Goal: Task Accomplishment & Management: Complete application form

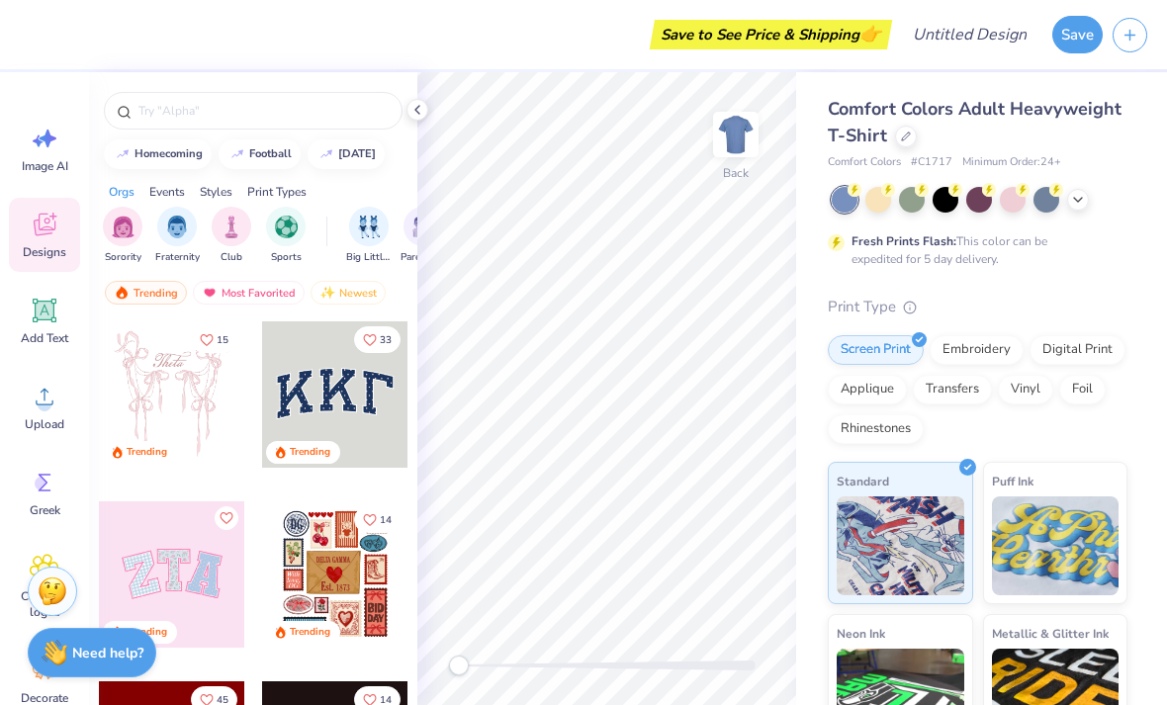
click at [1078, 197] on icon at bounding box center [1078, 200] width 16 height 16
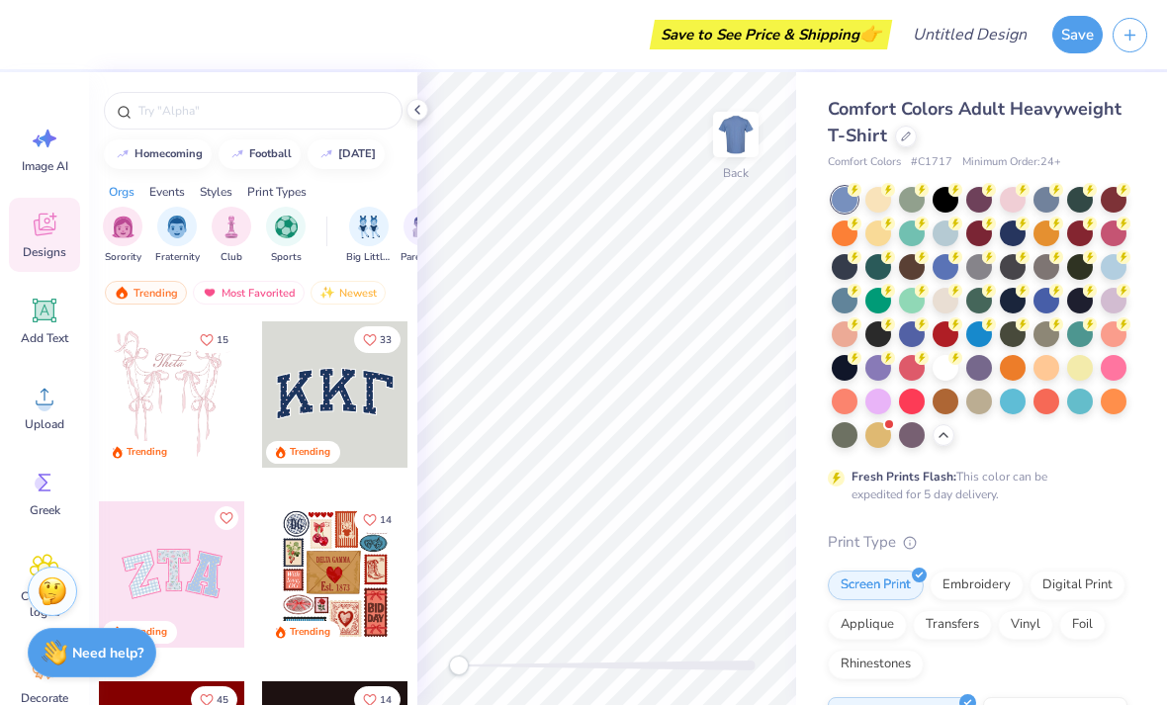
click at [946, 369] on div at bounding box center [945, 368] width 26 height 26
click at [737, 118] on img at bounding box center [736, 135] width 40 height 40
click at [735, 133] on img at bounding box center [736, 135] width 40 height 40
click at [42, 398] on circle at bounding box center [45, 404] width 14 height 14
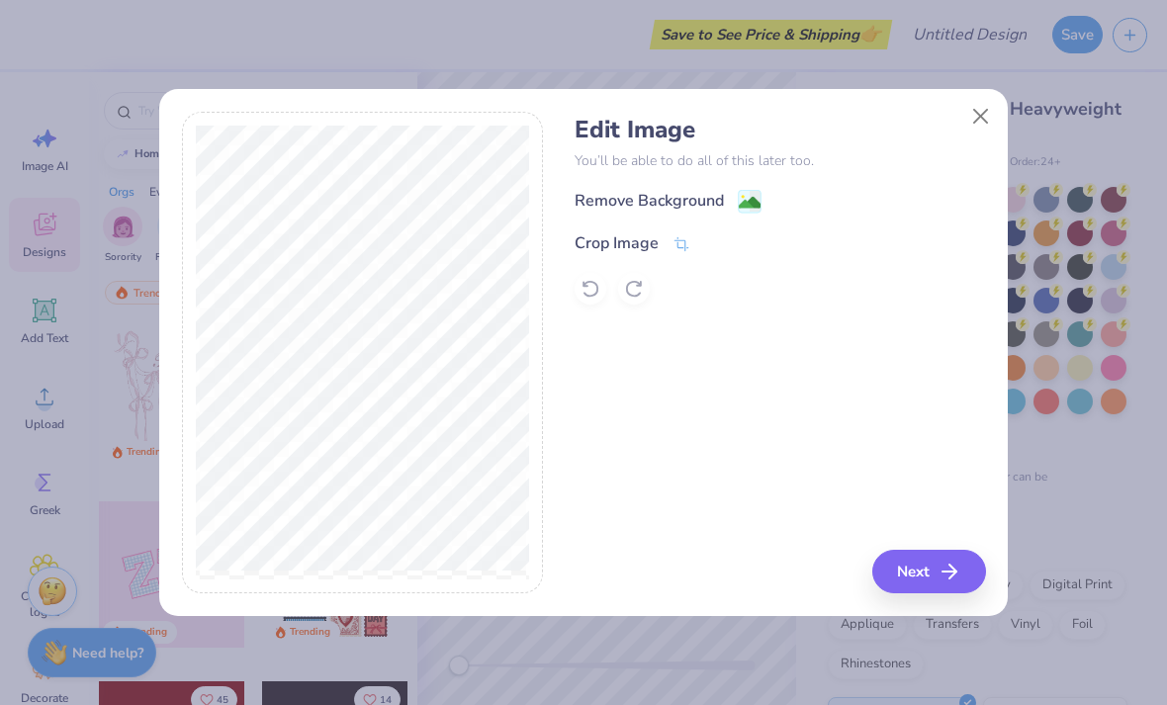
click at [743, 195] on image at bounding box center [750, 203] width 22 height 22
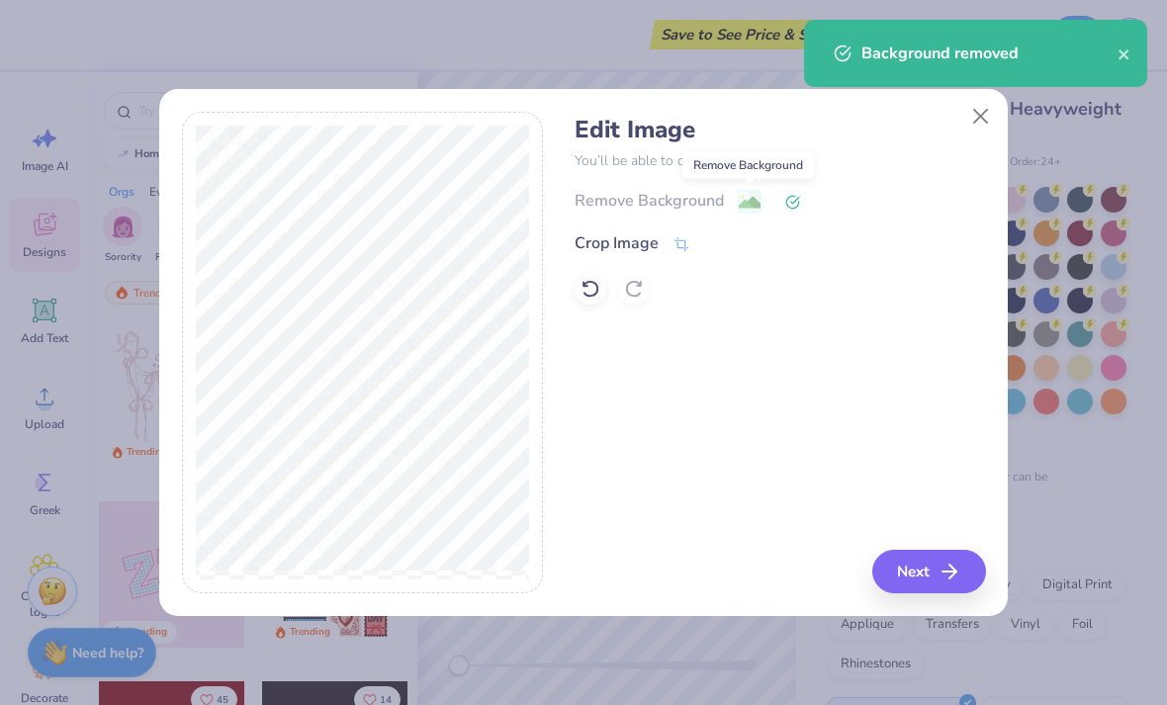
click at [883, 580] on button "Next" at bounding box center [929, 572] width 114 height 44
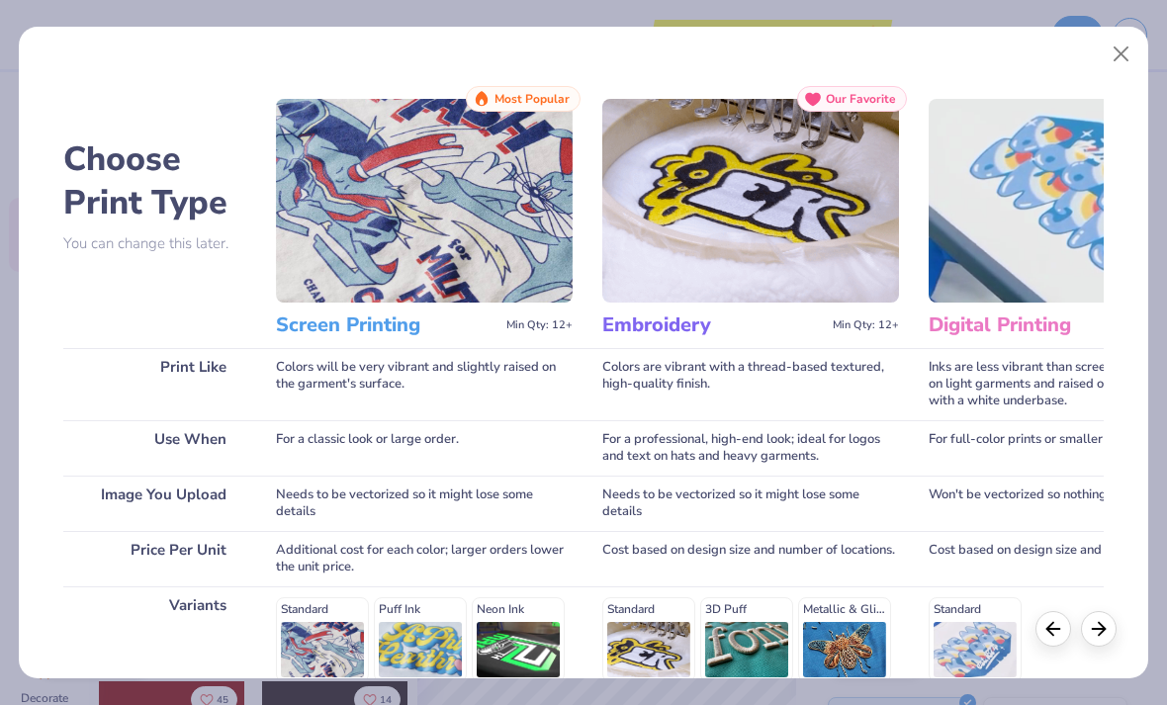
click at [327, 637] on div "Standard Puff Ink Neon Ink Metallic & Glitter Ink Glow in the Dark Ink Water ba…" at bounding box center [424, 684] width 297 height 174
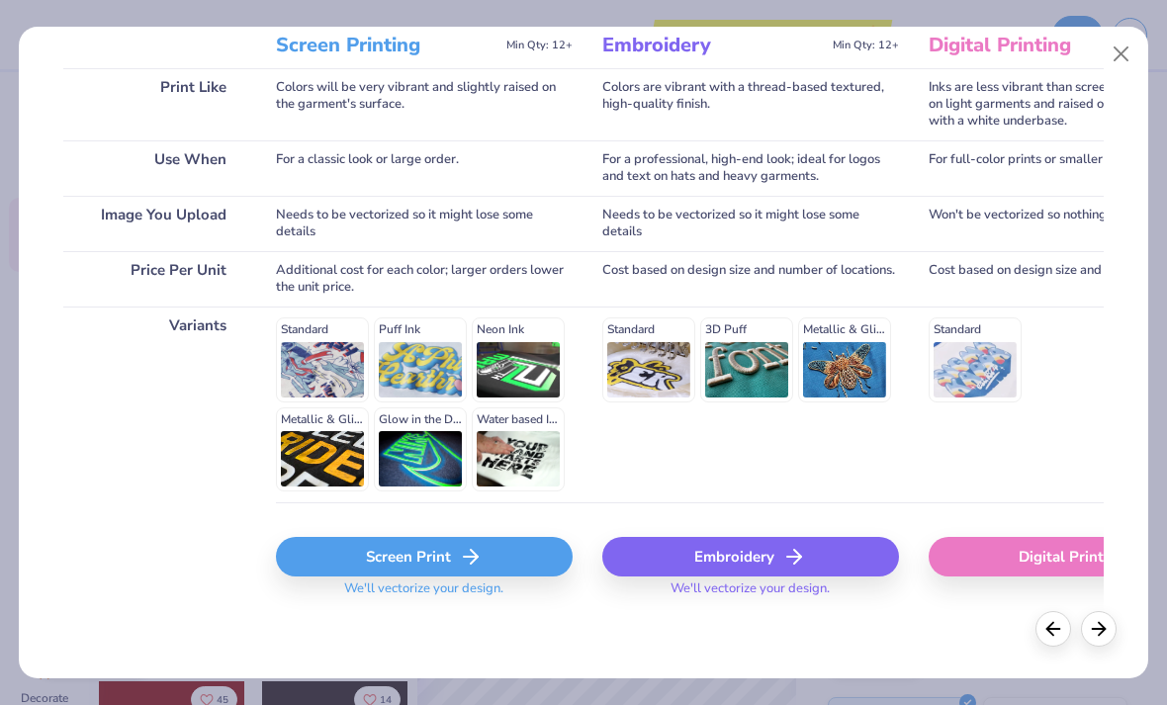
scroll to position [280, 0]
click at [476, 563] on icon at bounding box center [471, 557] width 24 height 24
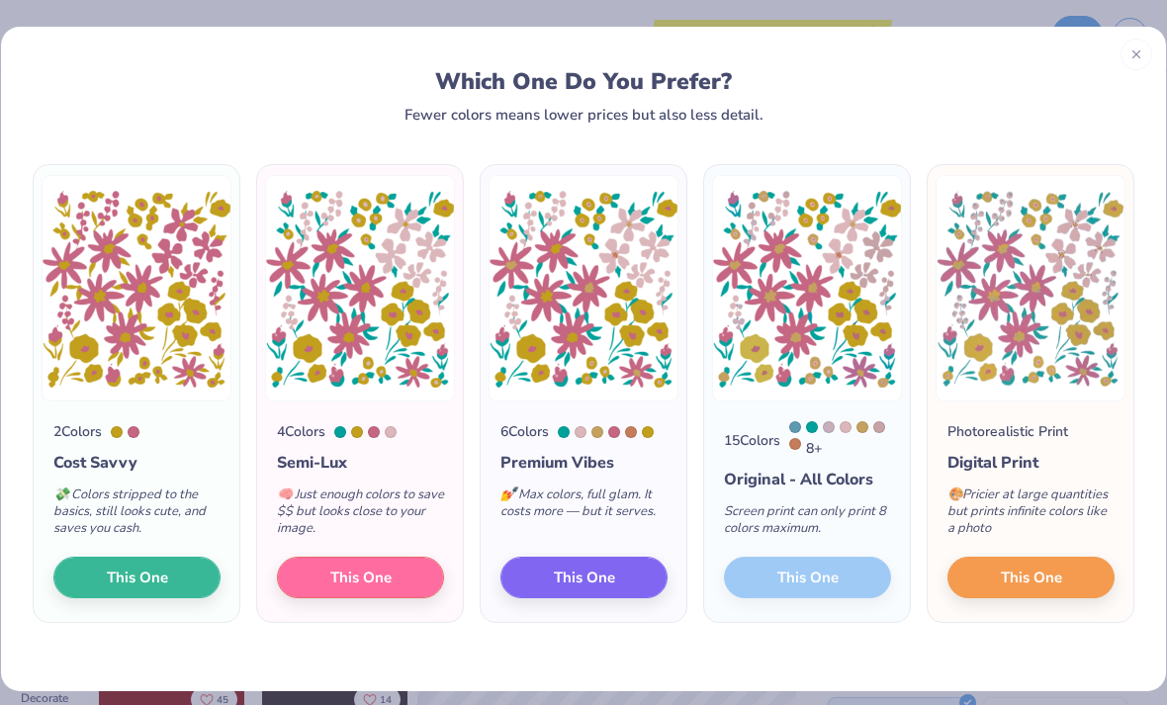
click at [618, 578] on button "This One" at bounding box center [583, 578] width 167 height 42
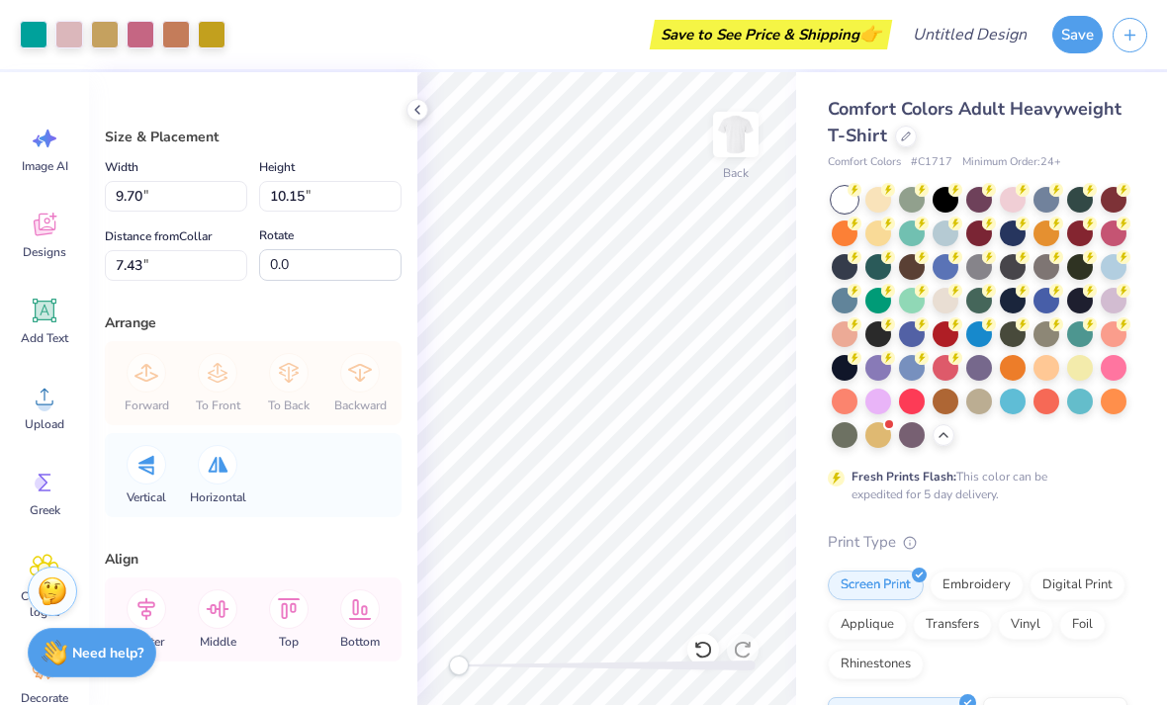
type input "10.77"
type input "11.27"
type input "3.00"
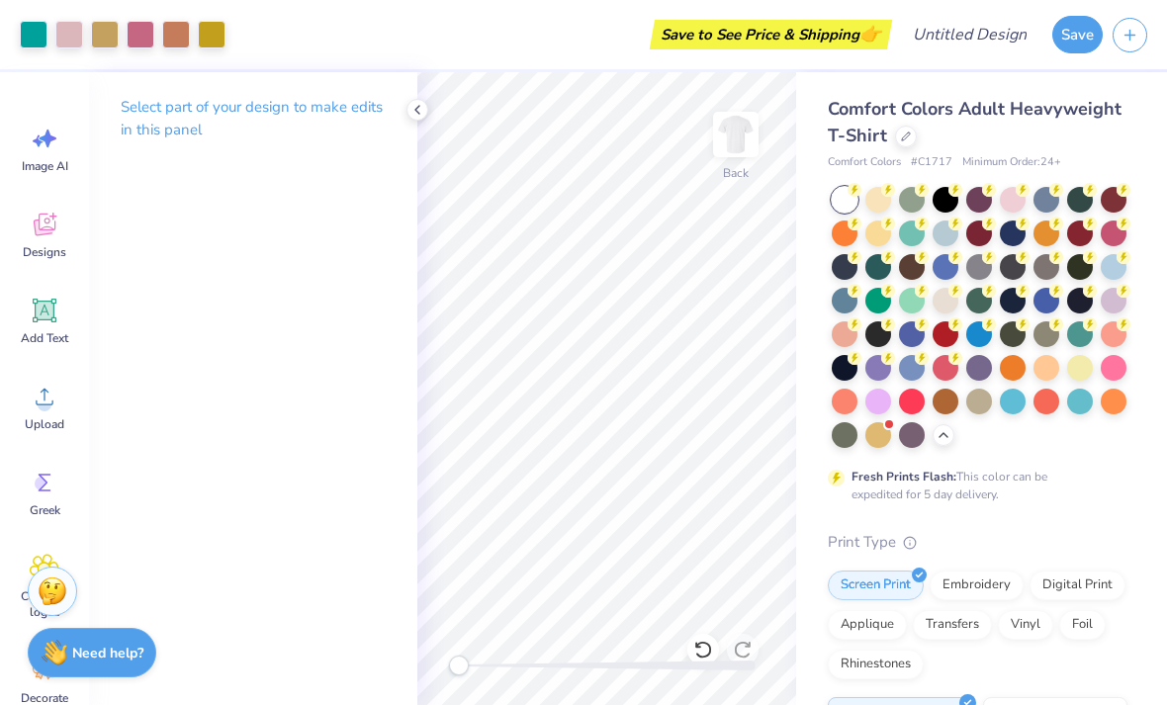
click at [39, 316] on icon at bounding box center [45, 311] width 19 height 19
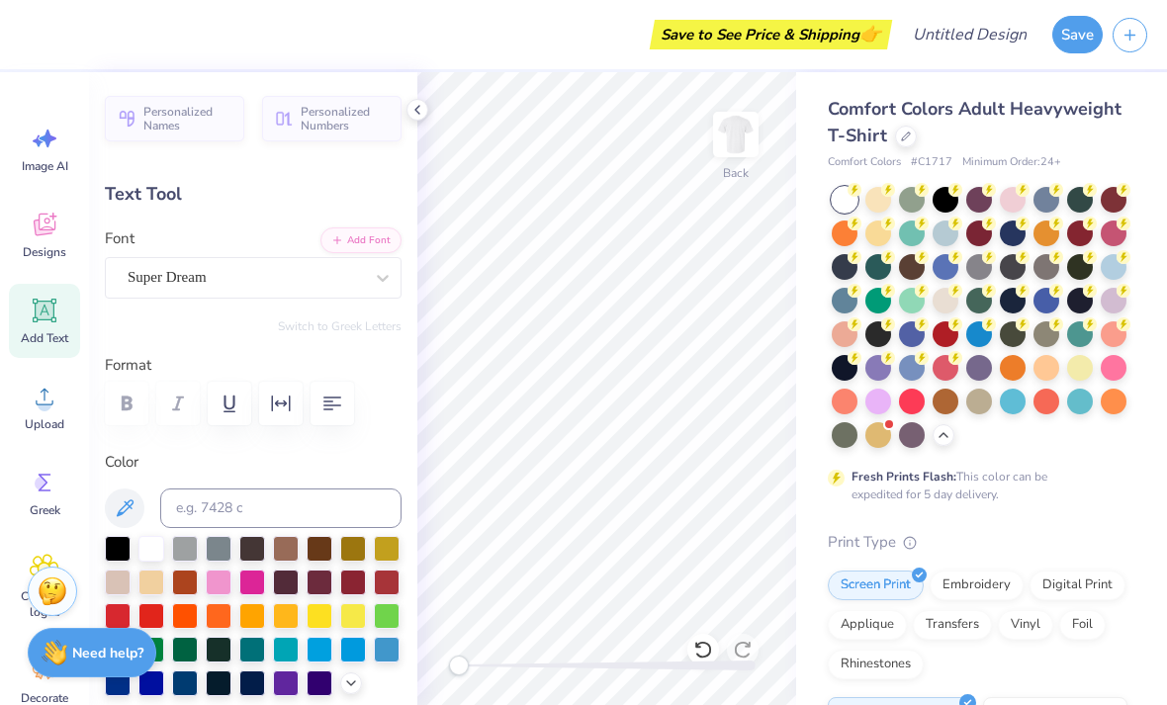
scroll to position [0, 1]
type textarea "T"
type textarea "p"
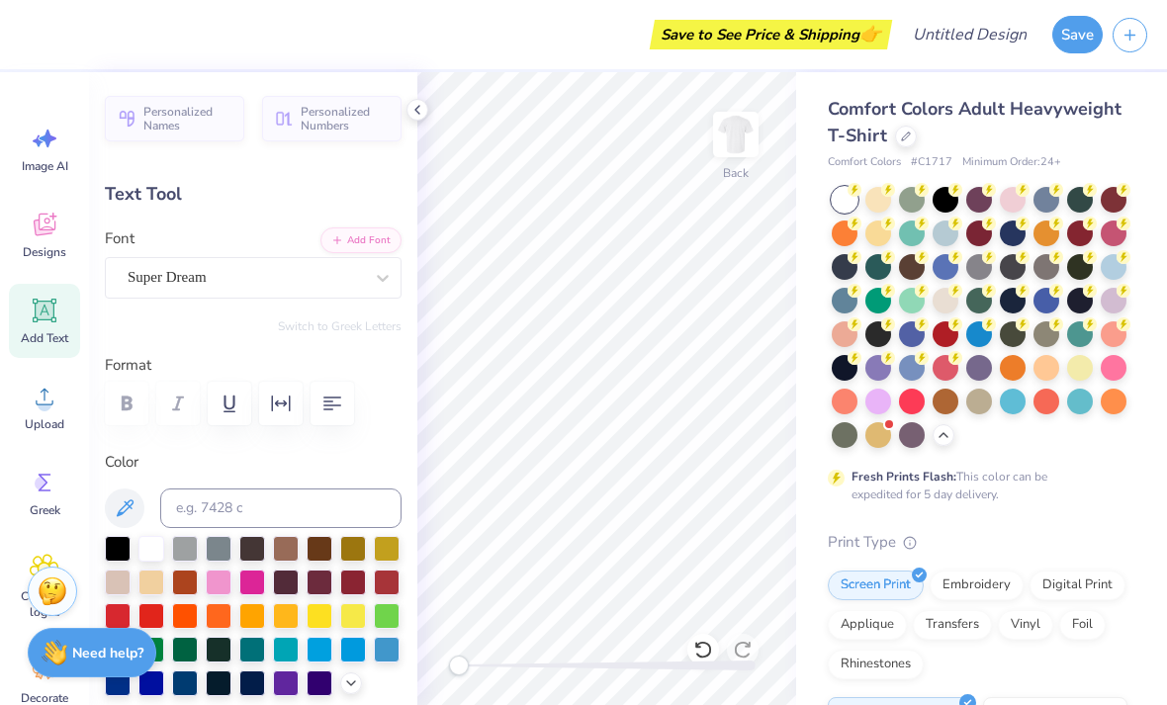
type textarea "Phi Sigma Rho"
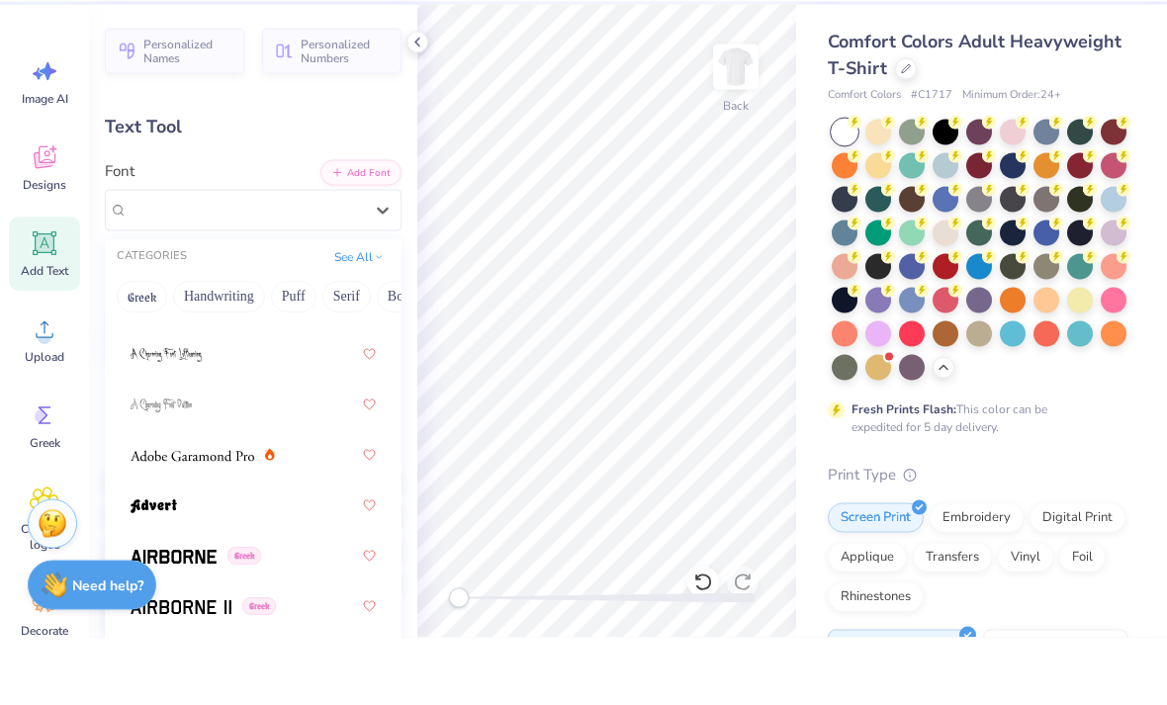
scroll to position [270, 0]
click at [236, 518] on img at bounding box center [193, 525] width 124 height 14
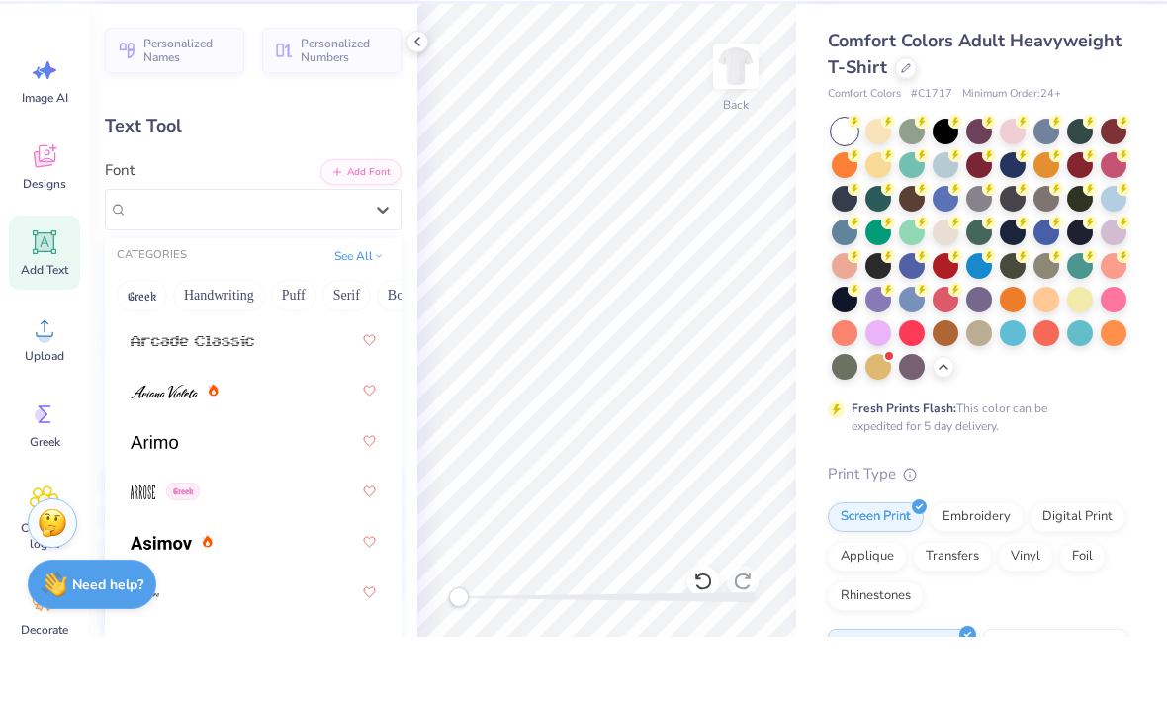
scroll to position [913, 0]
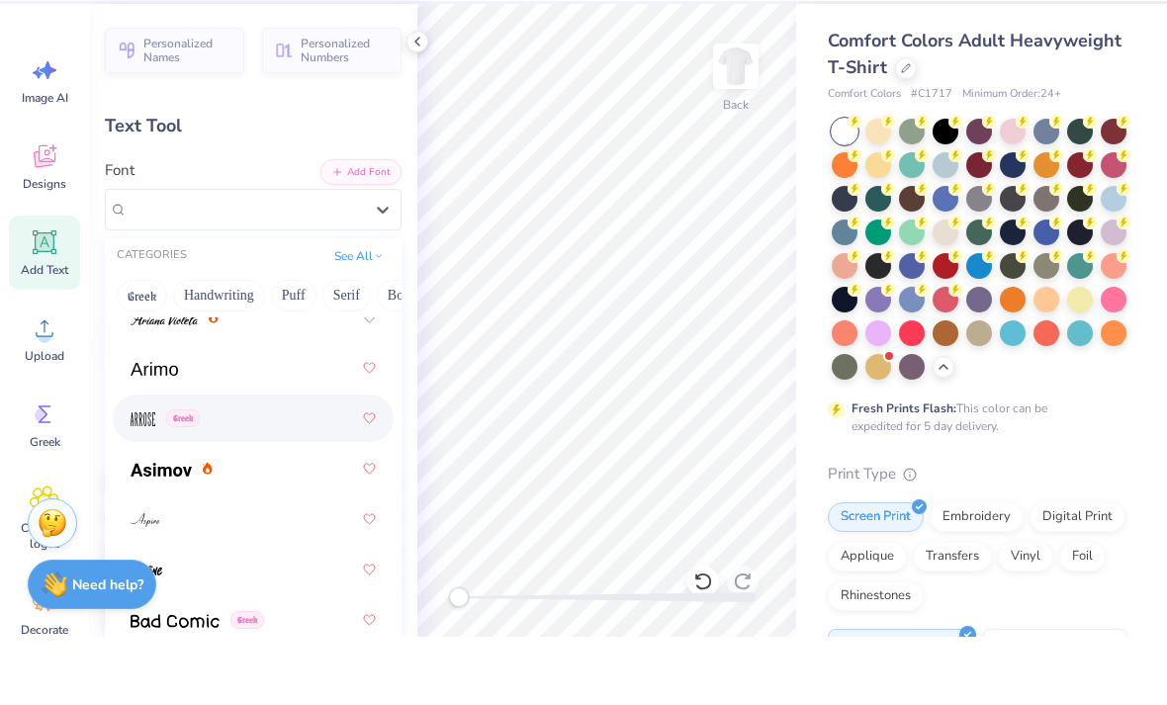
click at [155, 481] on img at bounding box center [143, 488] width 25 height 14
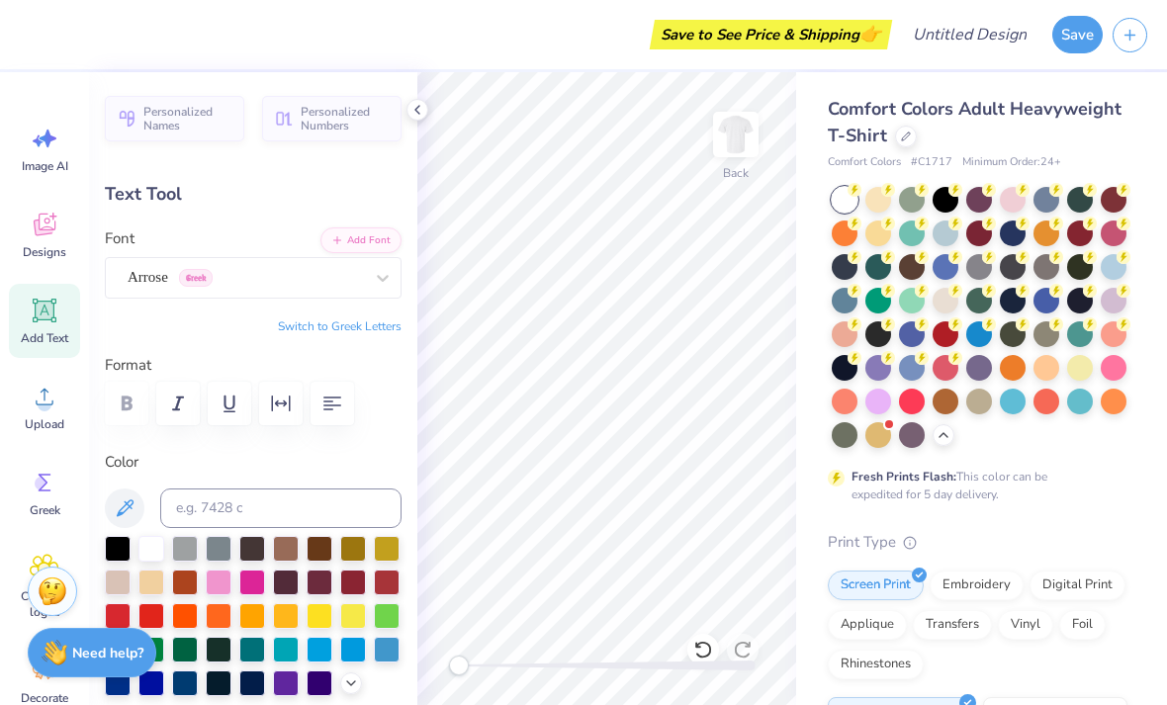
click at [117, 547] on div at bounding box center [118, 549] width 26 height 26
click at [252, 591] on div at bounding box center [252, 582] width 26 height 26
type input "."
click at [378, 553] on div at bounding box center [387, 549] width 26 height 26
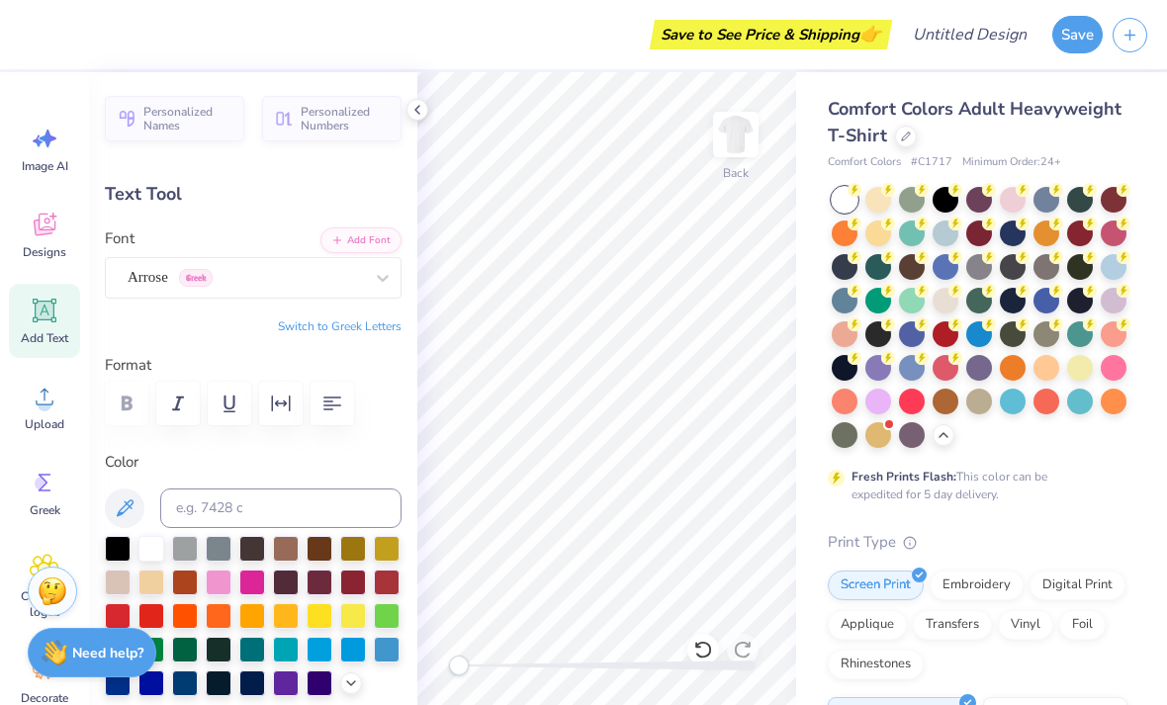
click at [216, 591] on div at bounding box center [219, 582] width 26 height 26
click at [256, 589] on div at bounding box center [252, 582] width 26 height 26
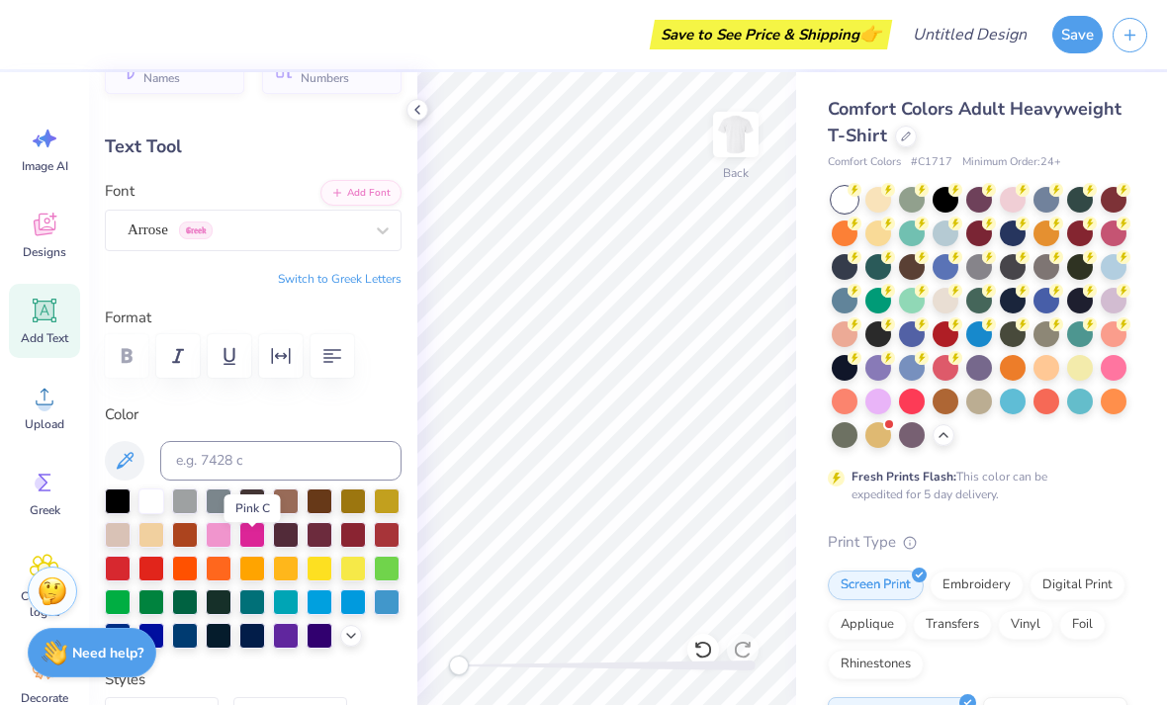
scroll to position [47, 0]
click at [148, 610] on div at bounding box center [151, 602] width 26 height 26
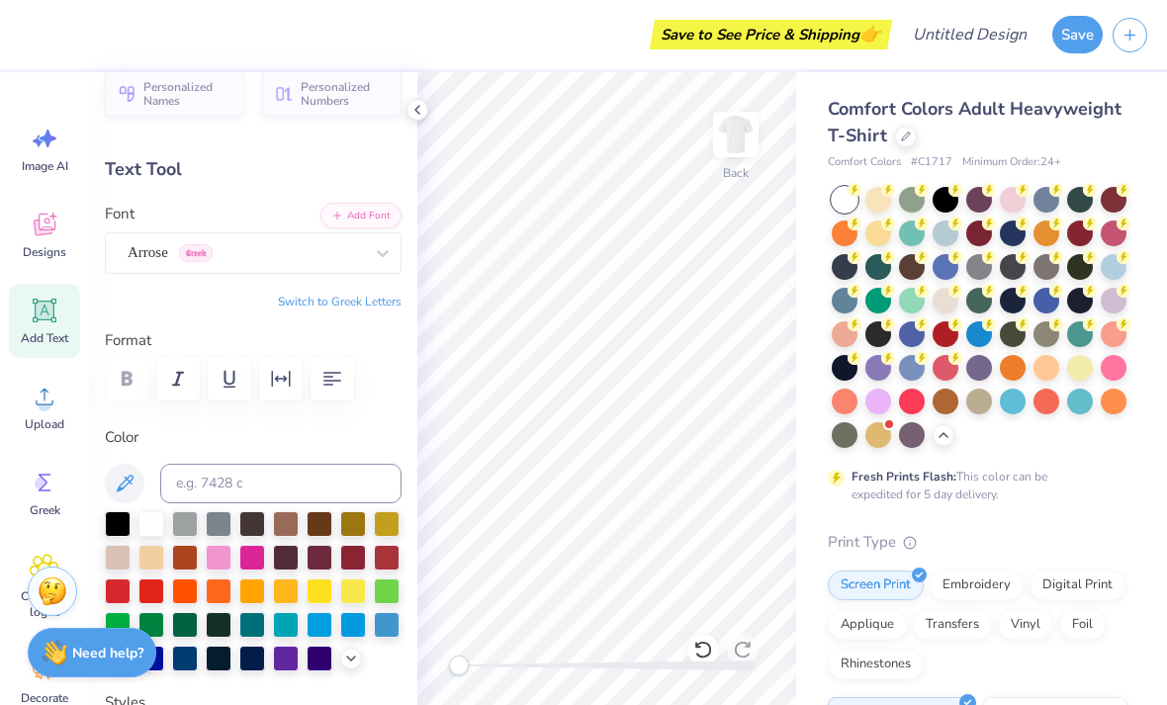
click at [113, 514] on div at bounding box center [118, 524] width 26 height 26
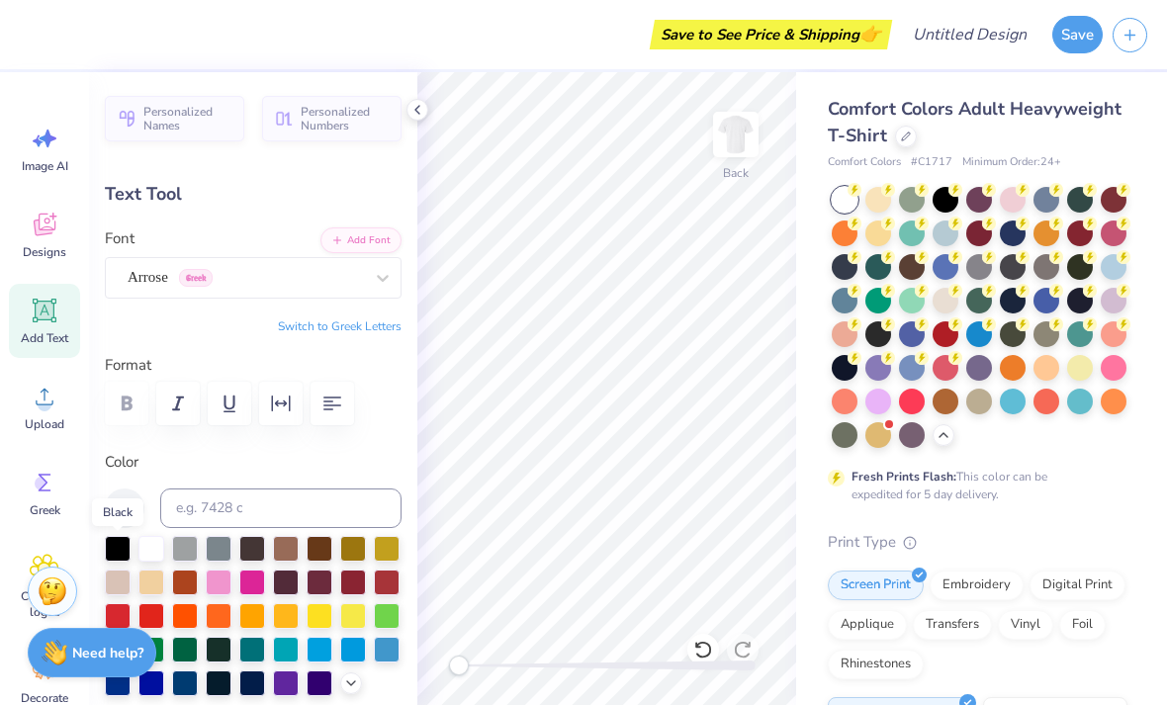
scroll to position [0, 0]
click at [411, 118] on div at bounding box center [417, 110] width 22 height 22
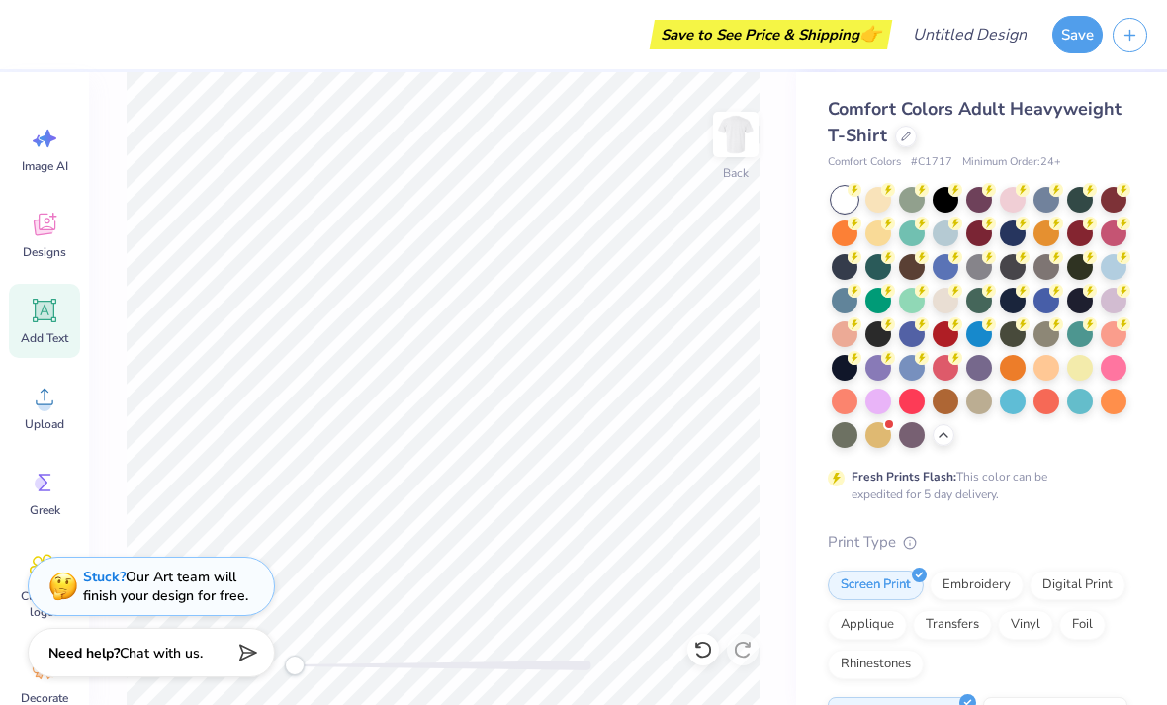
click at [53, 321] on icon at bounding box center [45, 311] width 24 height 24
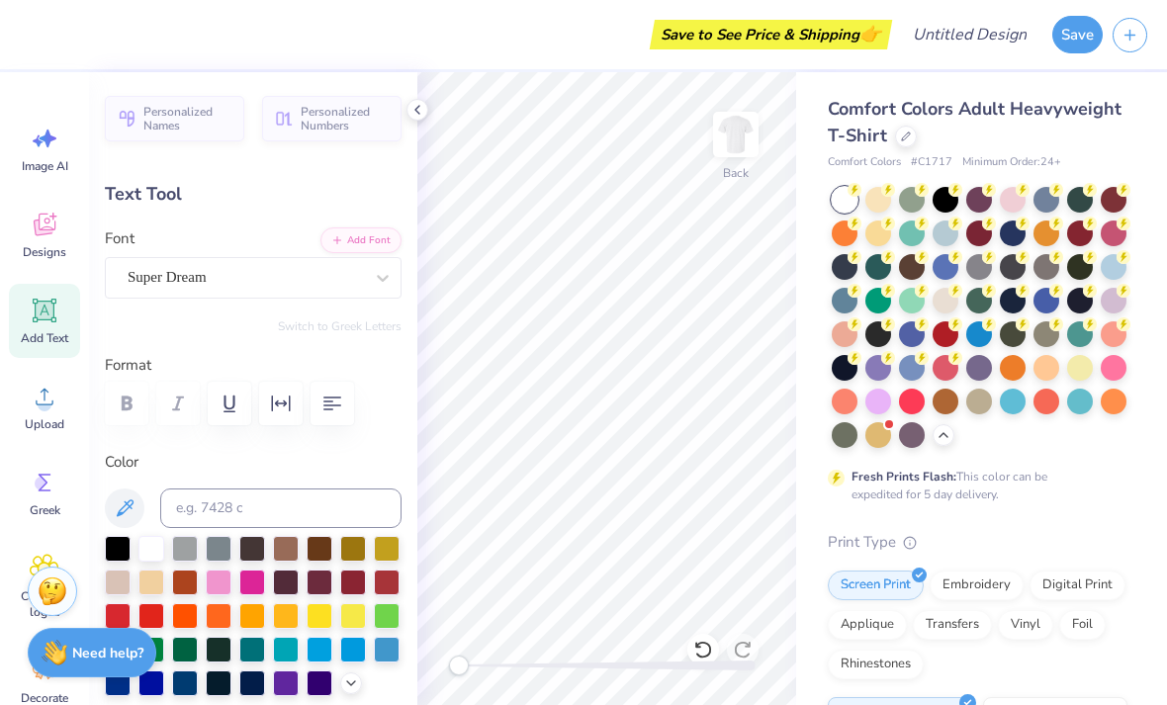
type input "5.59"
type input "1.62"
type input "11.69"
type textarea "TEX"
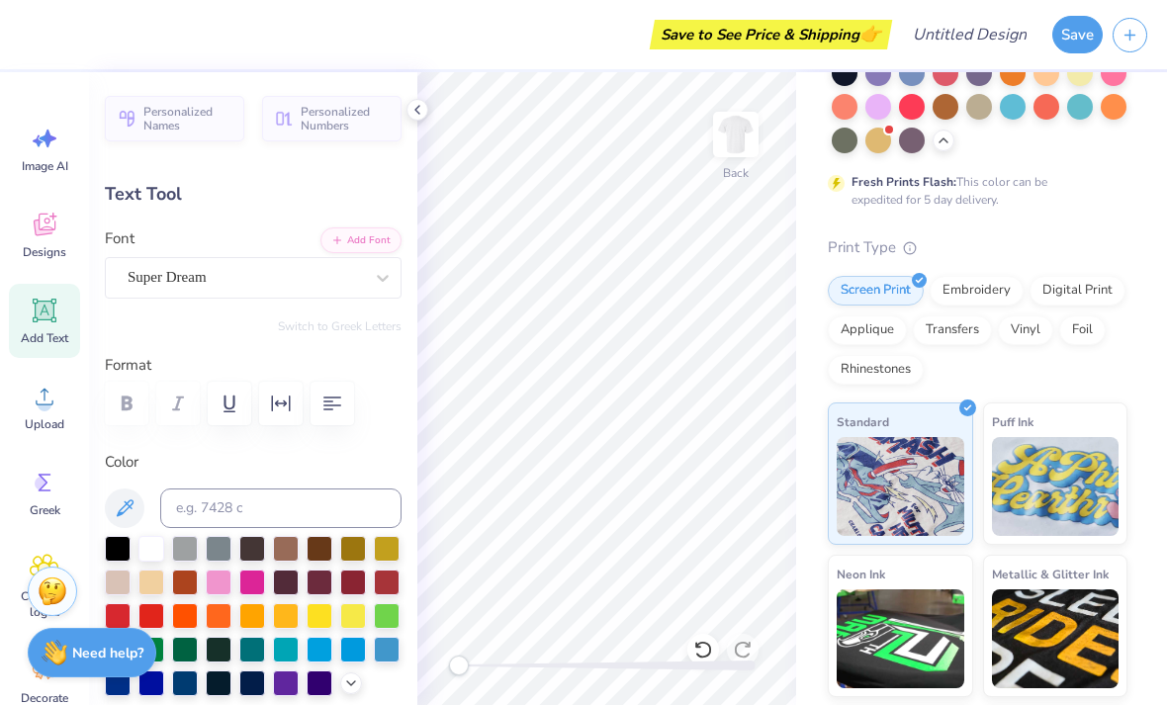
scroll to position [294, 0]
type input "4.14"
type input "16.71"
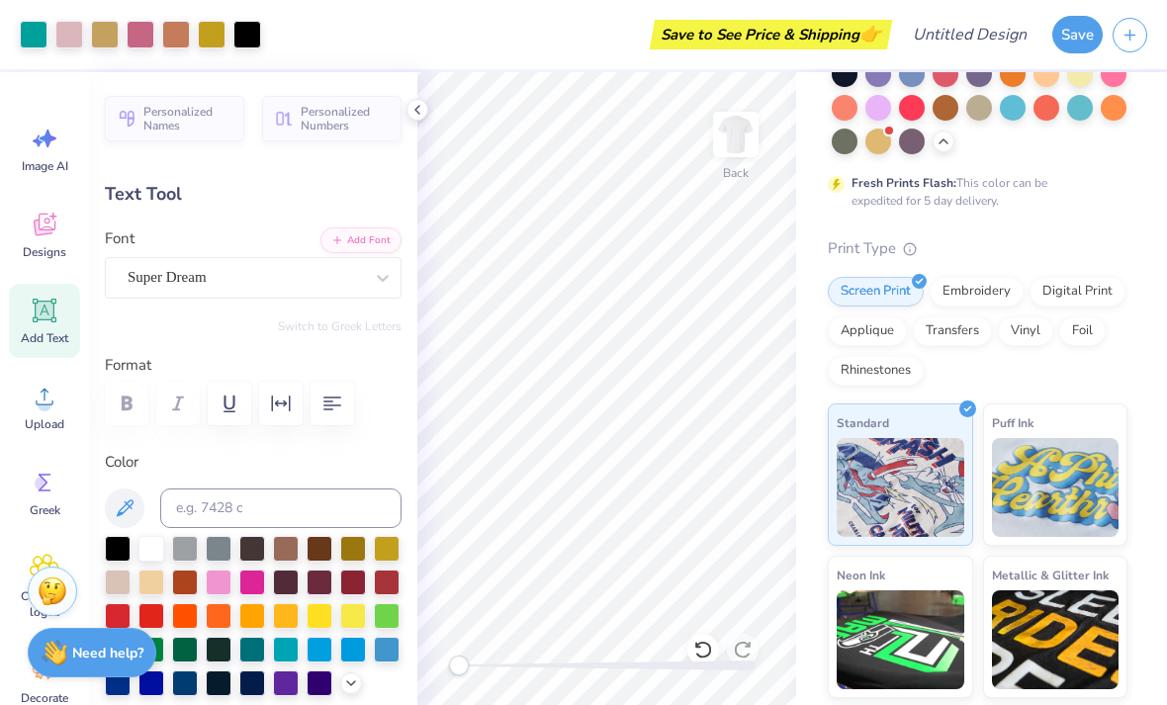
click at [708, 653] on icon at bounding box center [703, 650] width 20 height 20
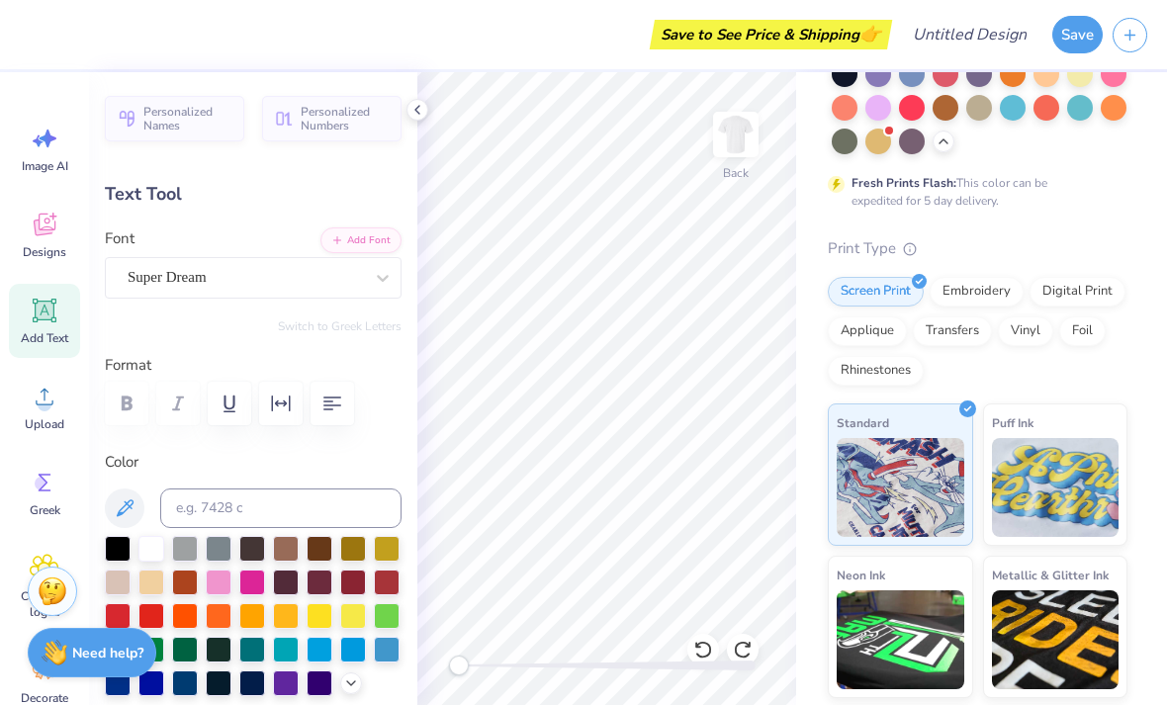
scroll to position [1, 5]
type textarea "Established 1984"
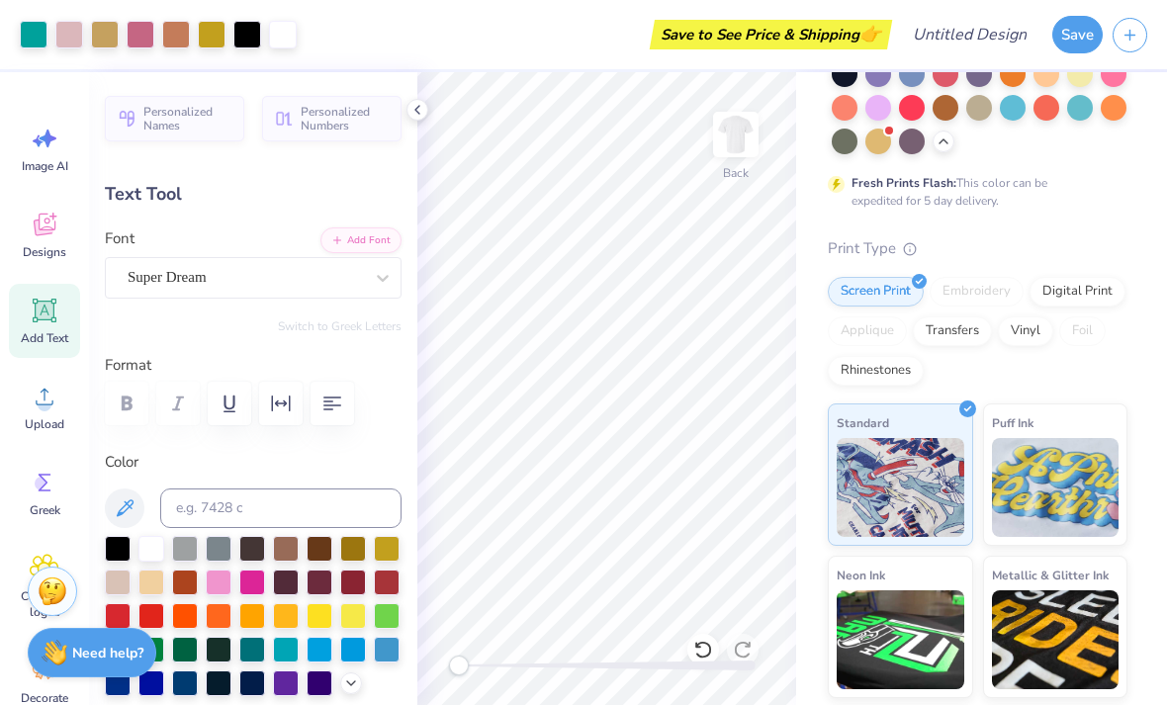
type input "14.17"
type input "1.26"
type input "16.89"
type textarea "Eetablished 1984"
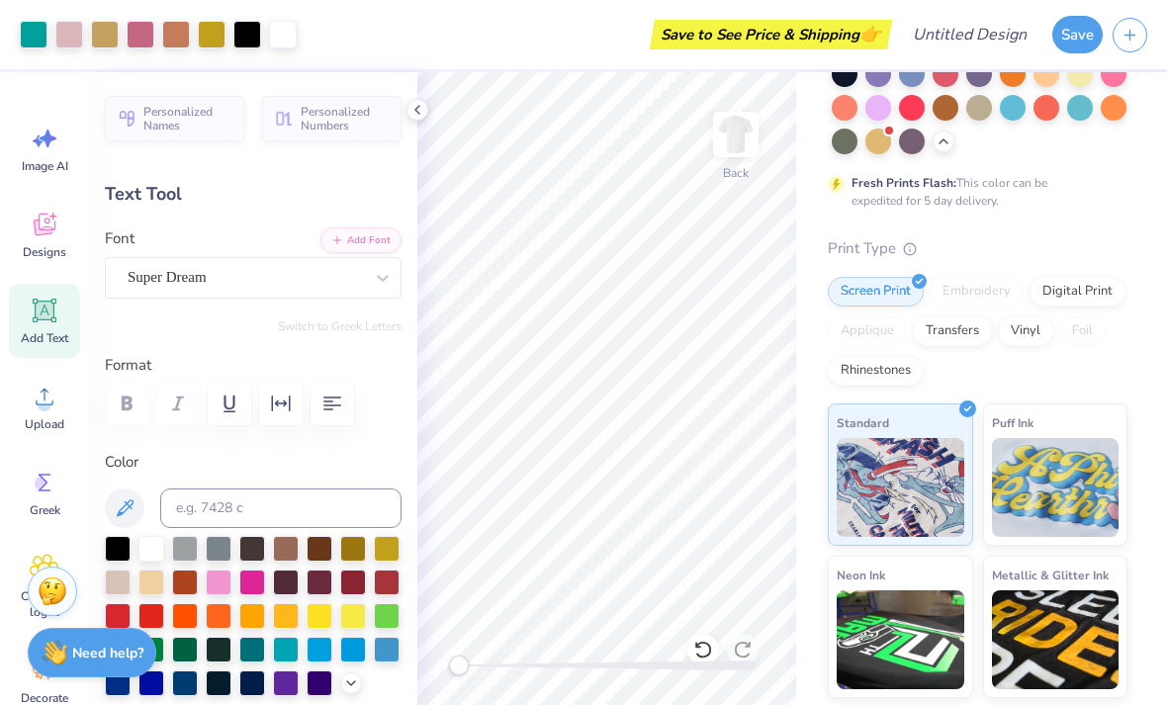
type input "14.10"
type textarea "established 1984"
type input "14.11"
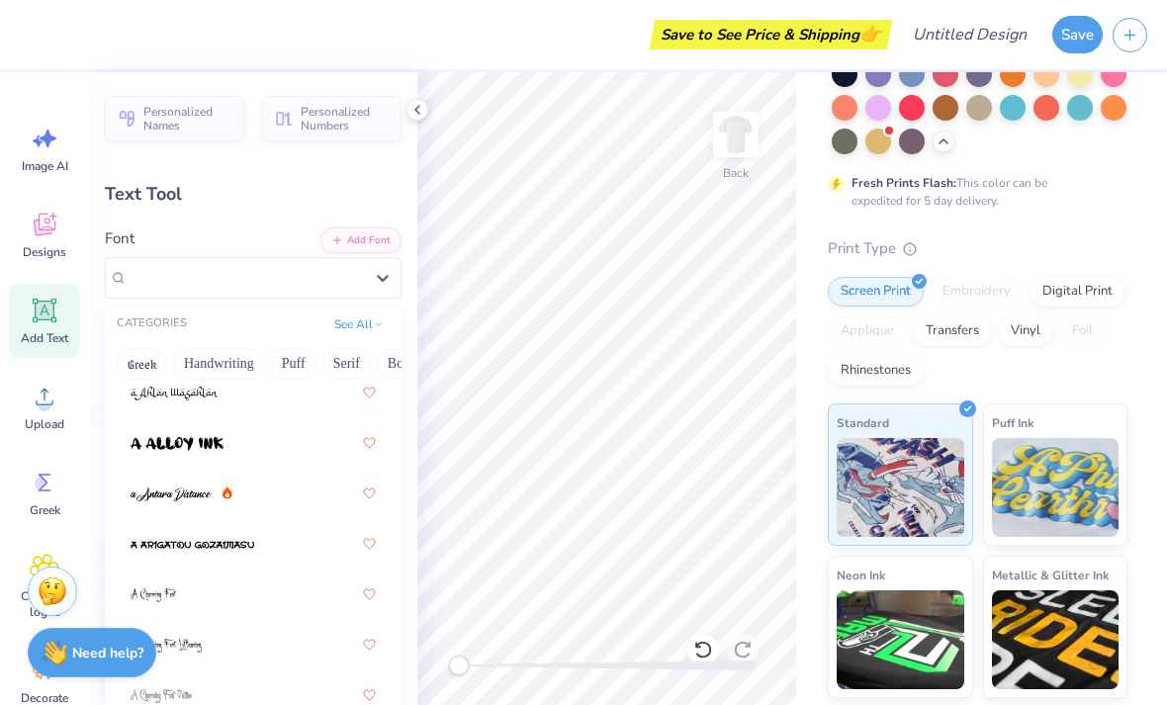
scroll to position [59, 0]
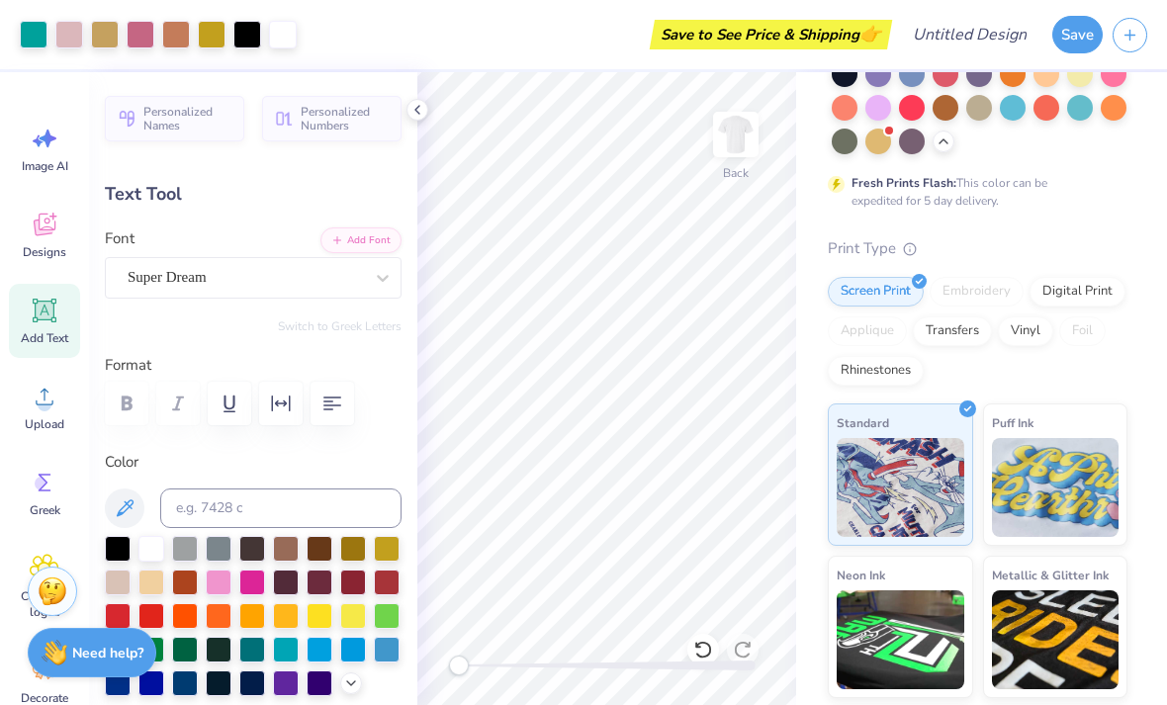
click at [231, 611] on div at bounding box center [219, 616] width 26 height 26
click at [122, 547] on div at bounding box center [118, 549] width 26 height 26
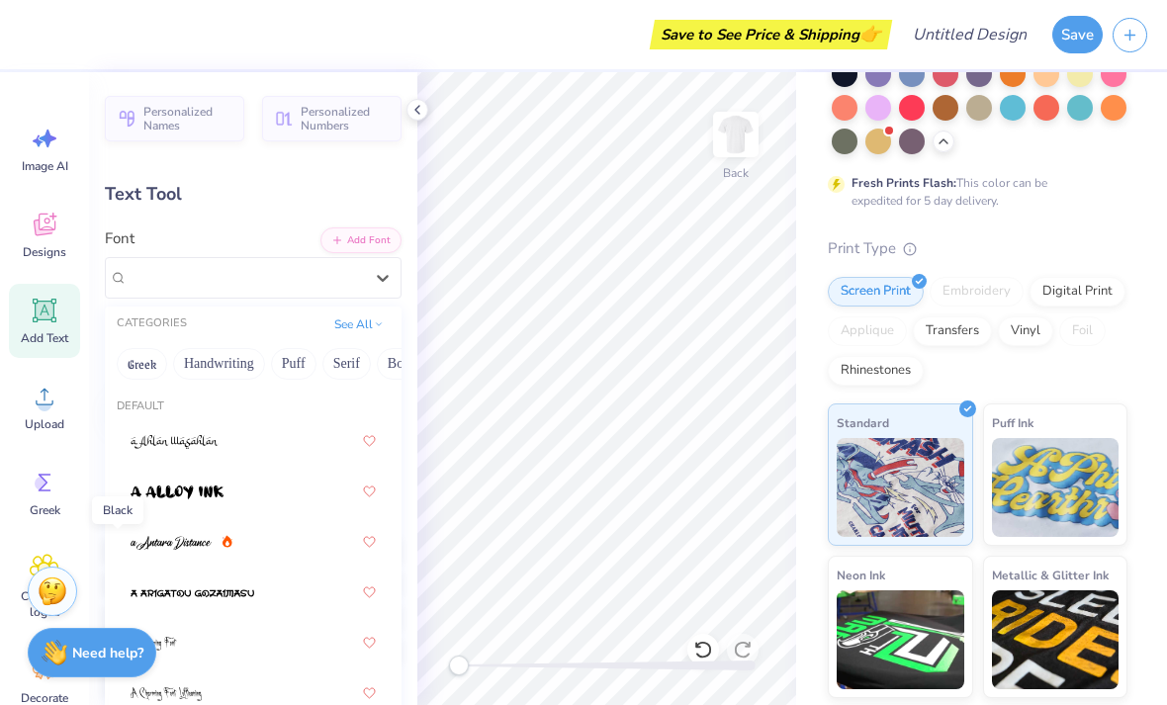
scroll to position [0, 0]
click at [162, 431] on span at bounding box center [175, 441] width 88 height 21
click at [282, 360] on button "Puff" at bounding box center [293, 364] width 45 height 32
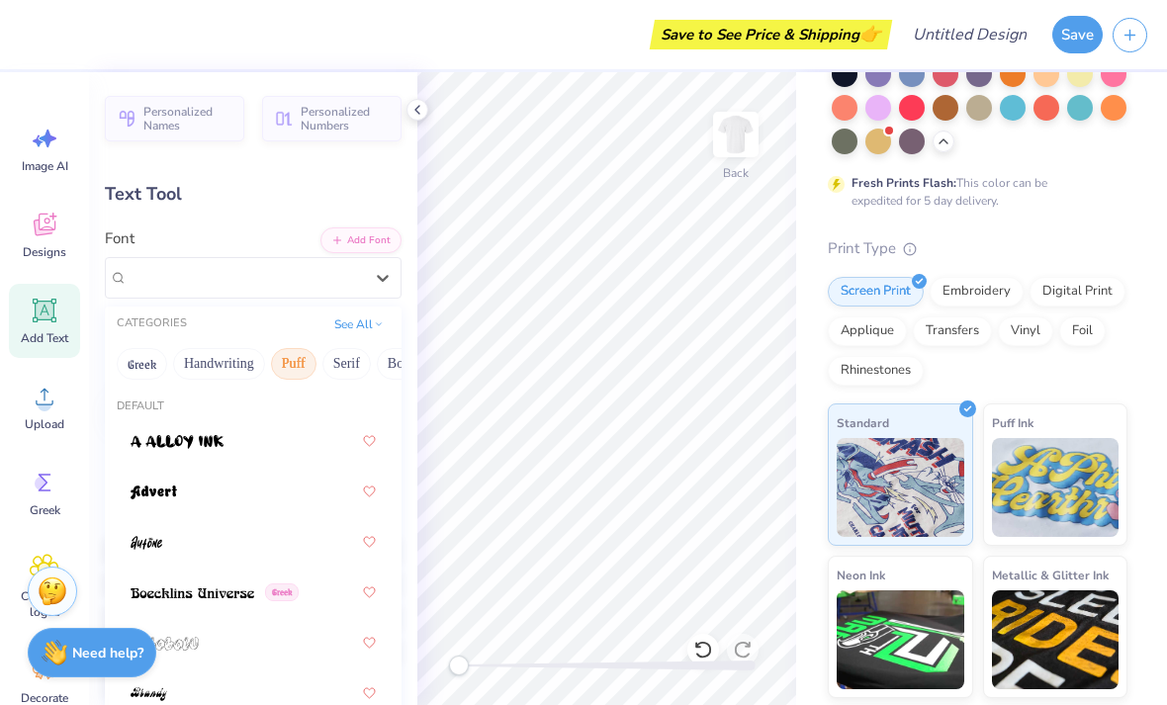
click at [137, 363] on button "Greek" at bounding box center [142, 364] width 50 height 32
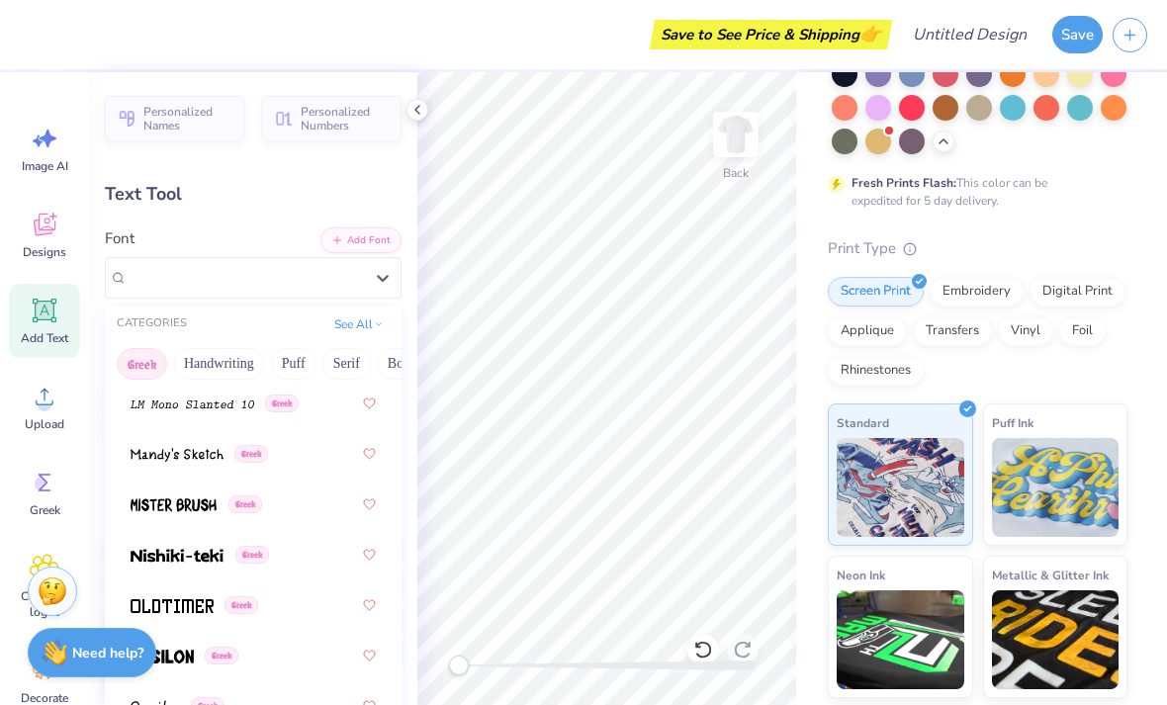
scroll to position [1360, 0]
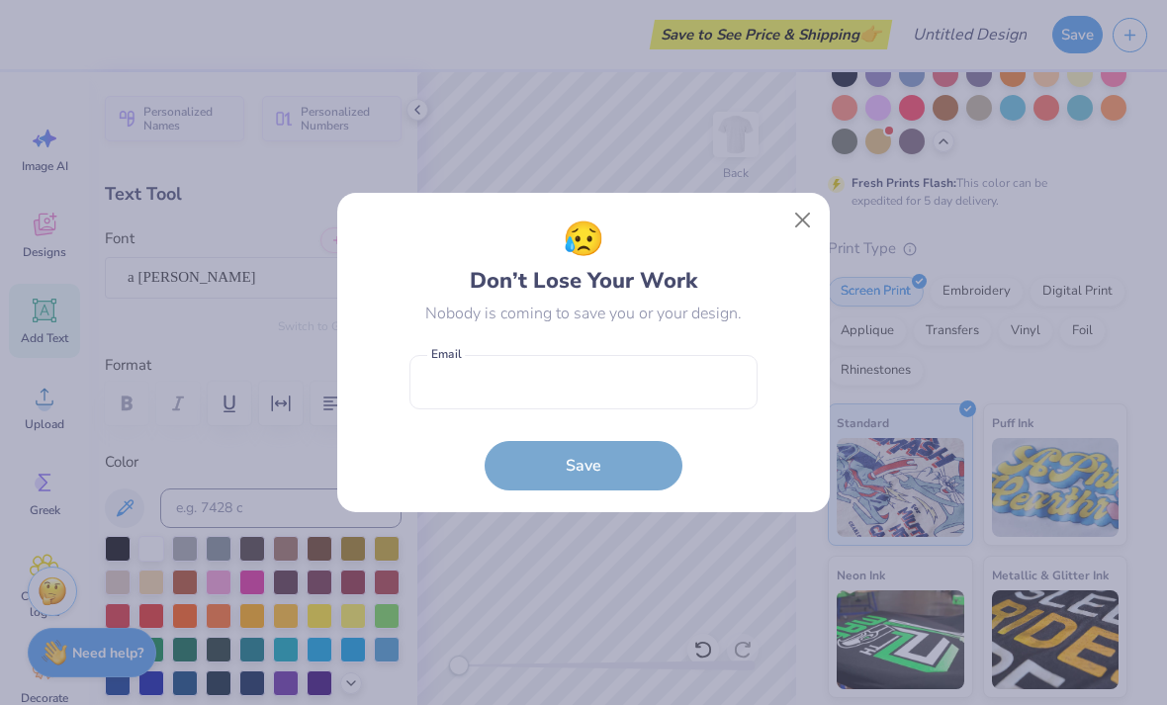
click at [336, 480] on div "😥 Don’t Lose Your Work Nobody is coming to save you or your design. Email is a …" at bounding box center [583, 353] width 494 height 322
click at [679, 382] on input "email" at bounding box center [583, 382] width 348 height 54
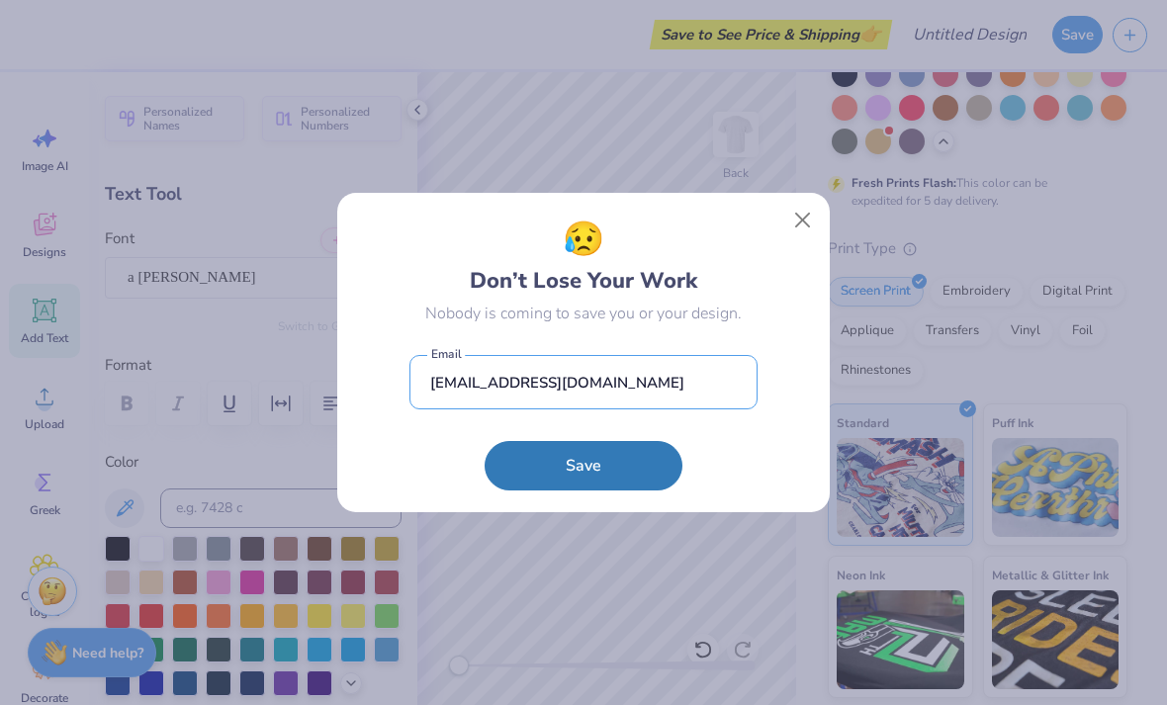
type input "[EMAIL_ADDRESS][DOMAIN_NAME]"
click at [583, 465] on button "Save" at bounding box center [583, 465] width 198 height 49
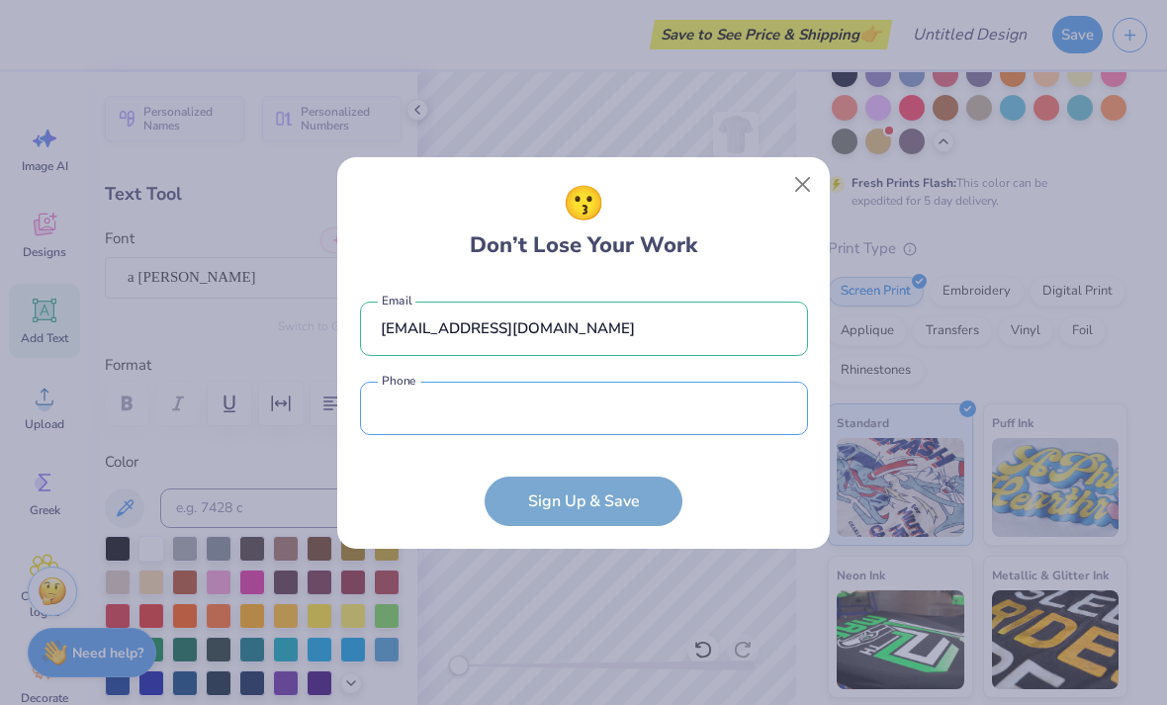
click at [655, 418] on input "tel" at bounding box center [584, 409] width 448 height 54
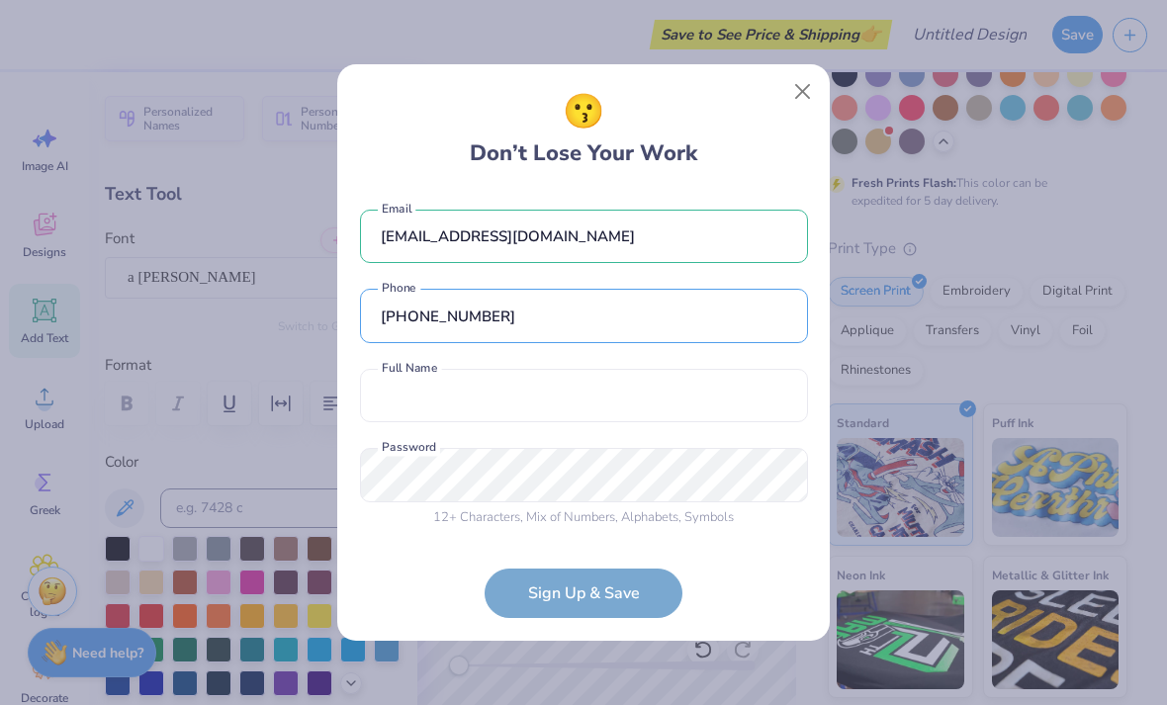
type input "[PHONE_NUMBER]"
click at [733, 408] on input "text" at bounding box center [584, 396] width 448 height 54
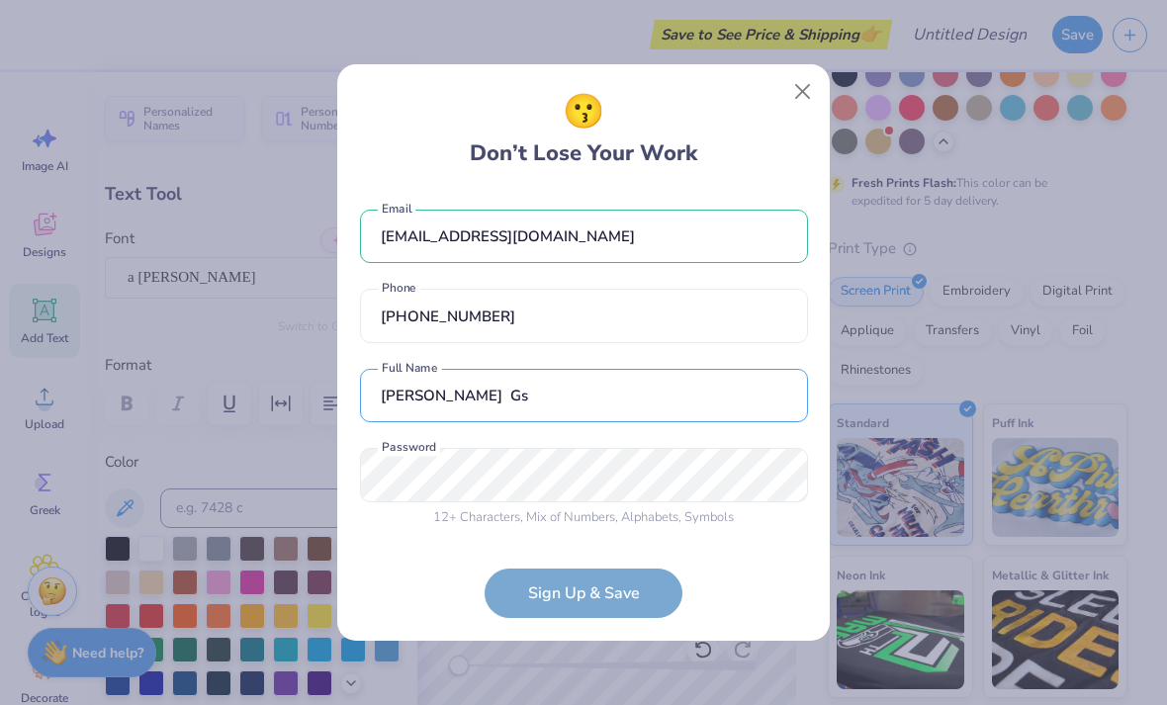
click at [666, 406] on input "[PERSON_NAME] Gs" at bounding box center [584, 396] width 448 height 54
type input "[PERSON_NAME]"
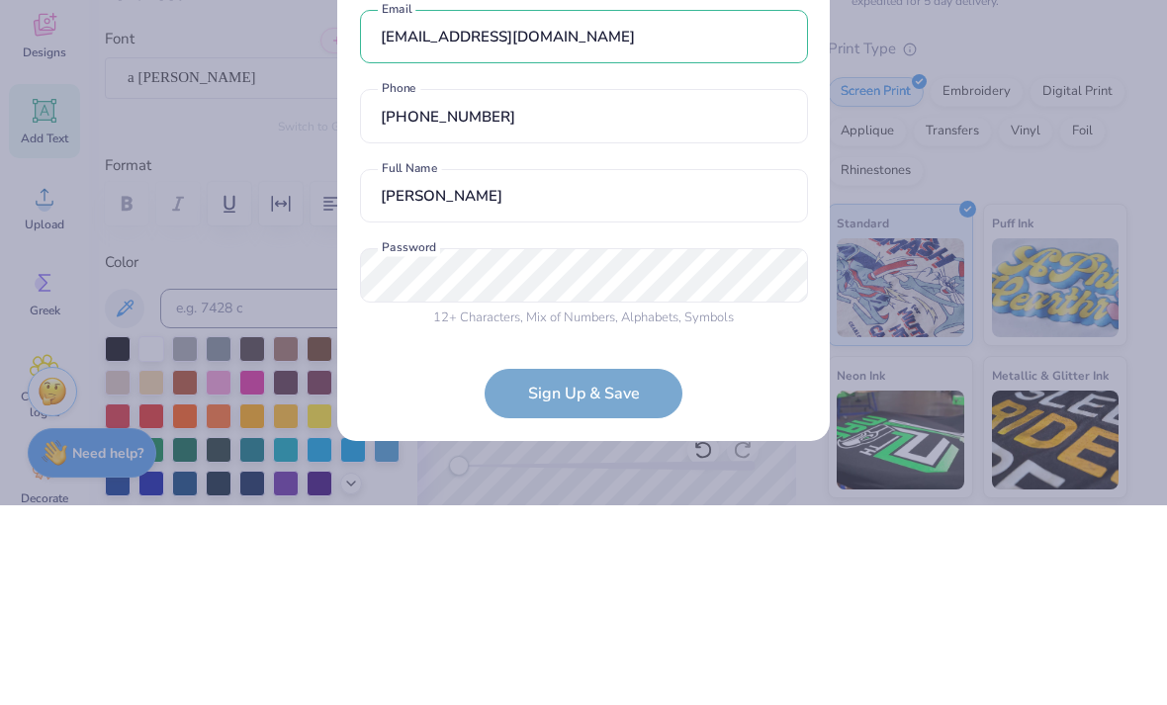
click at [538, 395] on form "[EMAIL_ADDRESS][DOMAIN_NAME] Email [PHONE_NUMBER] Phone [PERSON_NAME] Full Name…" at bounding box center [584, 404] width 448 height 429
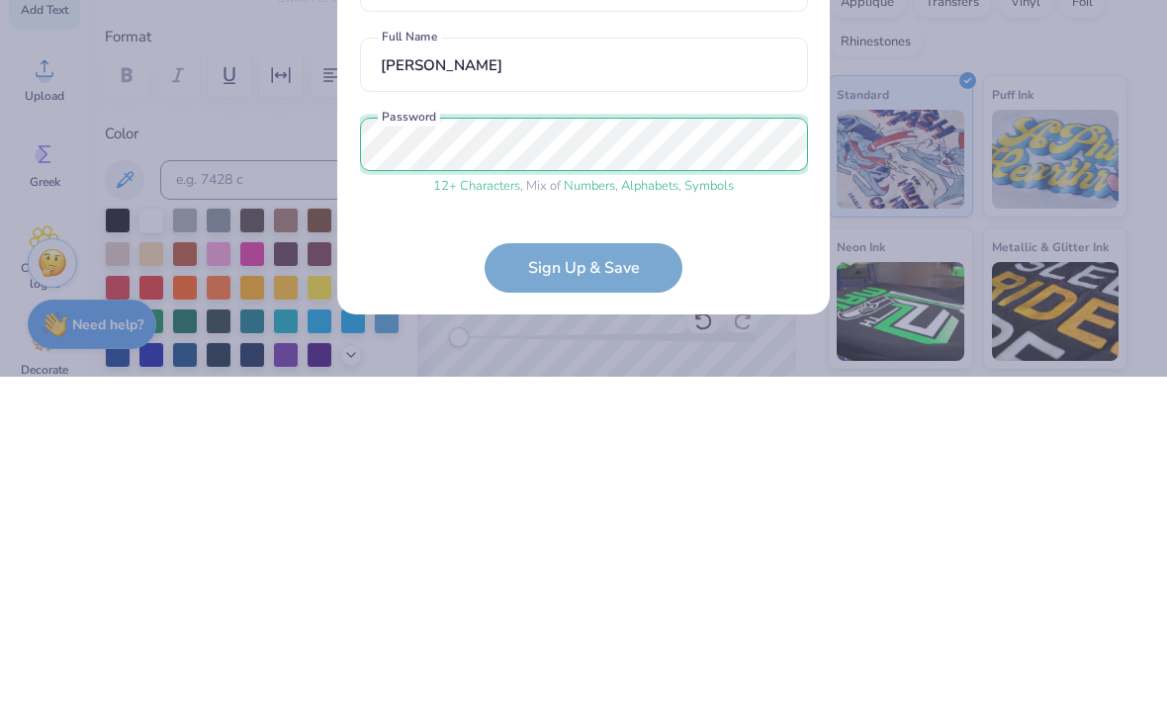
scroll to position [69, 0]
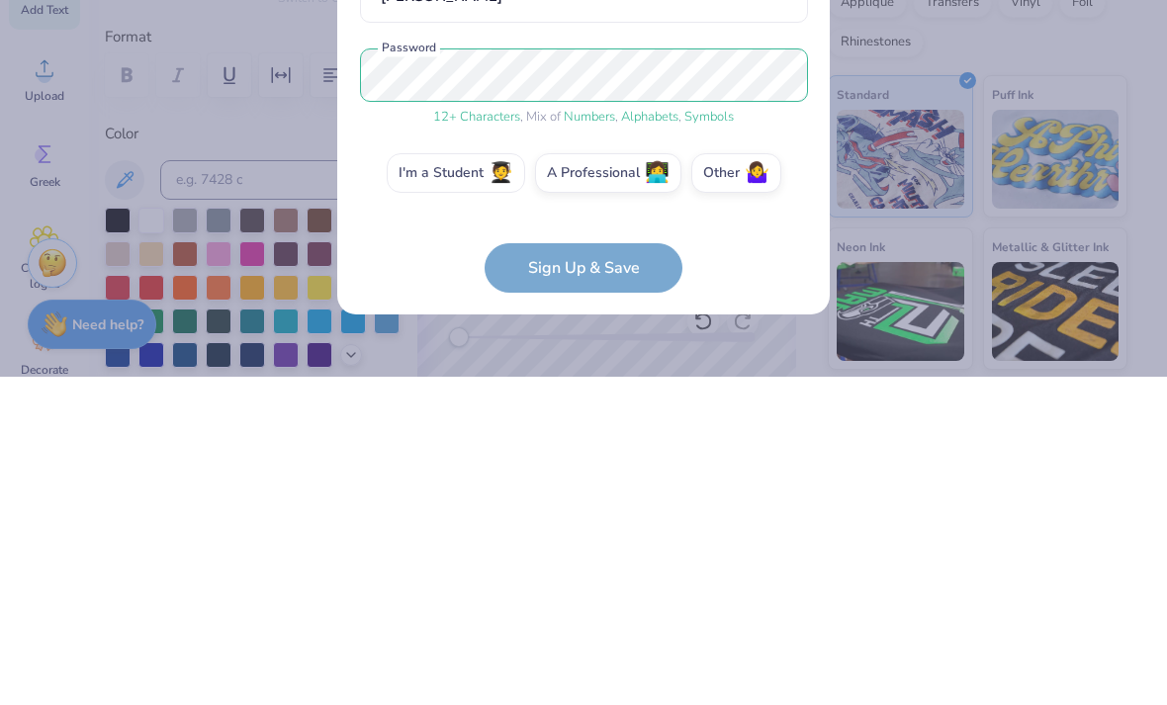
click at [492, 490] on span "🧑‍🎓" at bounding box center [500, 501] width 25 height 23
click at [577, 568] on input "I'm a Student 🧑‍🎓" at bounding box center [583, 574] width 13 height 13
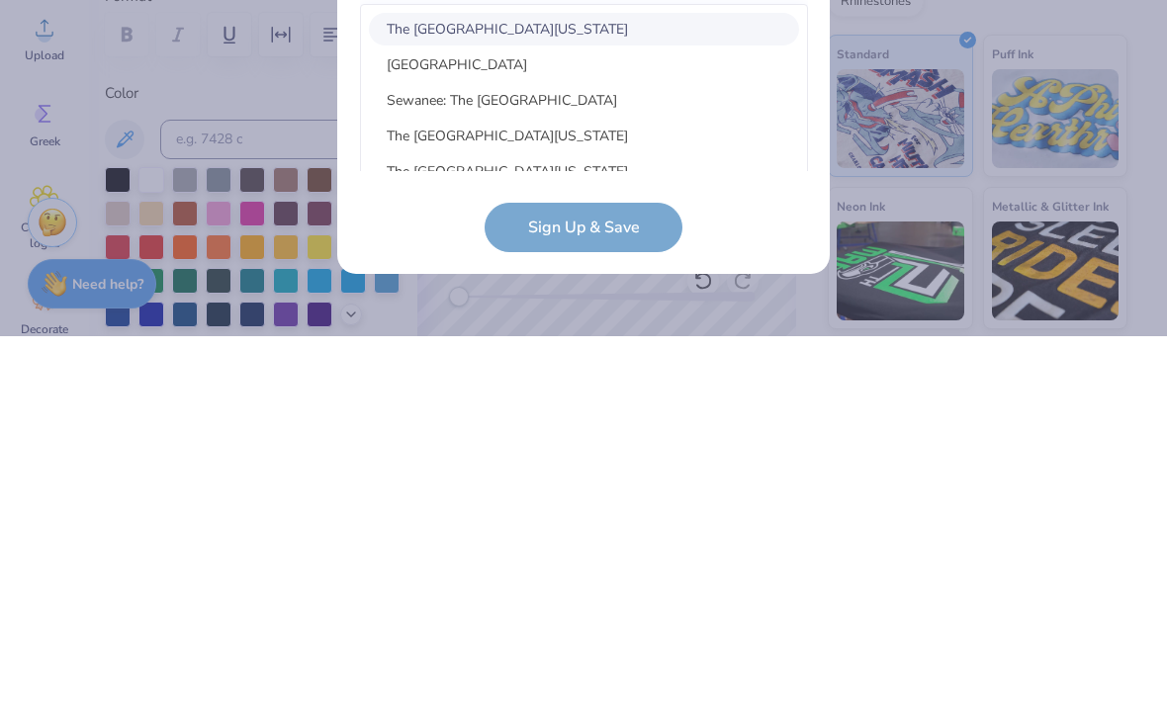
scroll to position [297, 0]
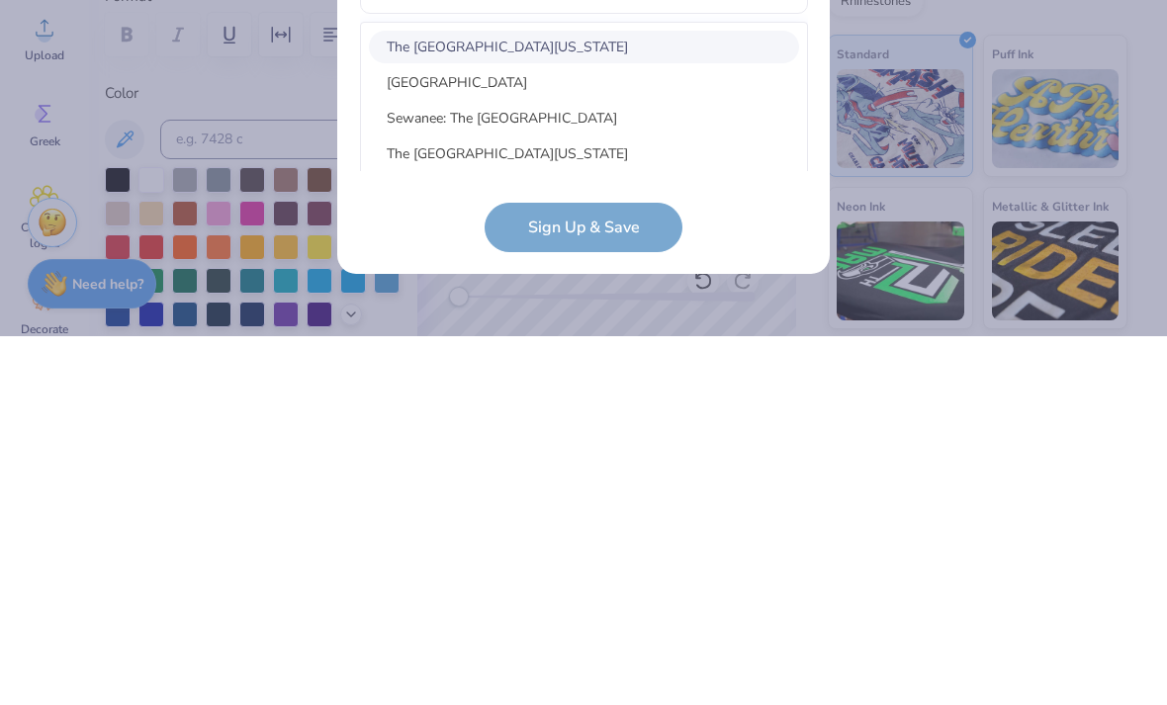
click at [636, 435] on div "[GEOGRAPHIC_DATA]" at bounding box center [584, 451] width 430 height 33
type input "The [GEOGRAPHIC_DATA]"
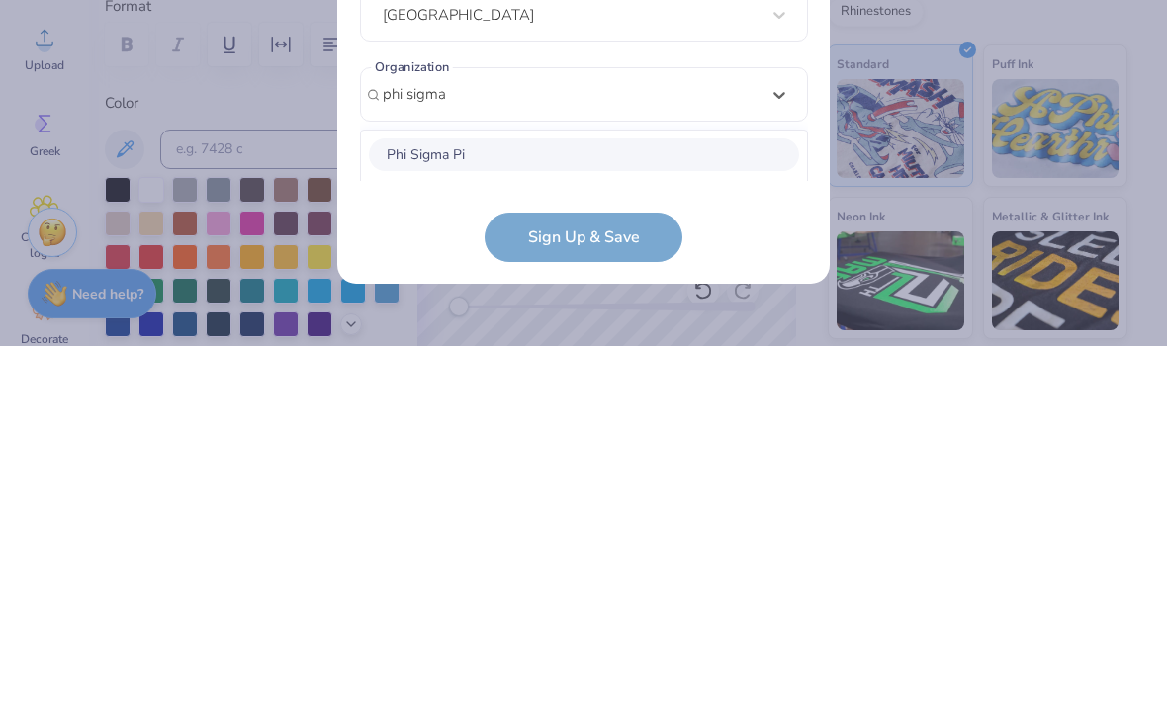
scroll to position [526, 0]
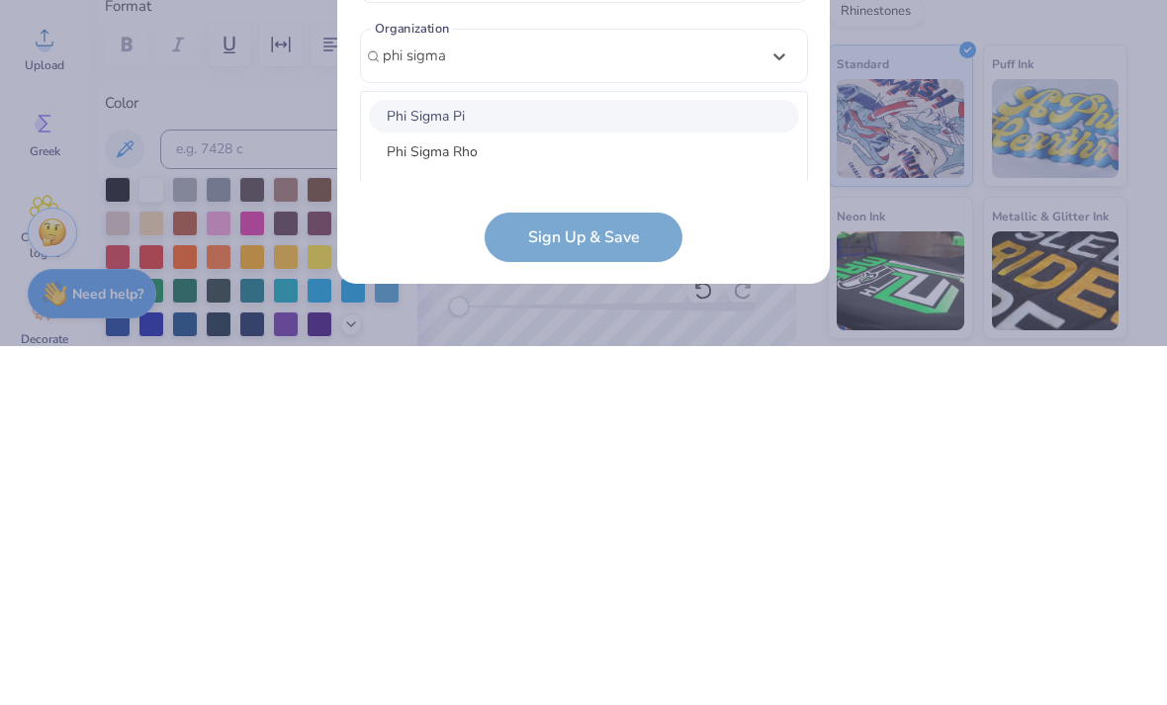
click at [538, 494] on div "Phi Sigma Rho" at bounding box center [584, 510] width 430 height 33
type input "phi sigma"
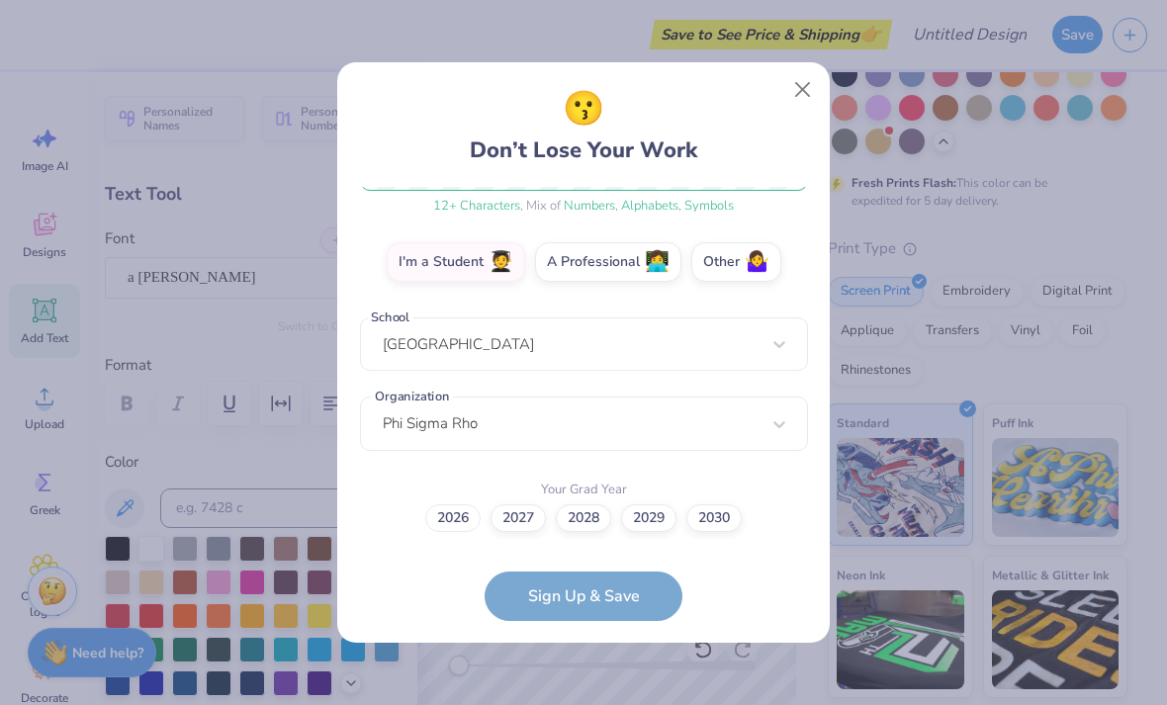
click at [466, 519] on label "2026" at bounding box center [452, 518] width 55 height 28
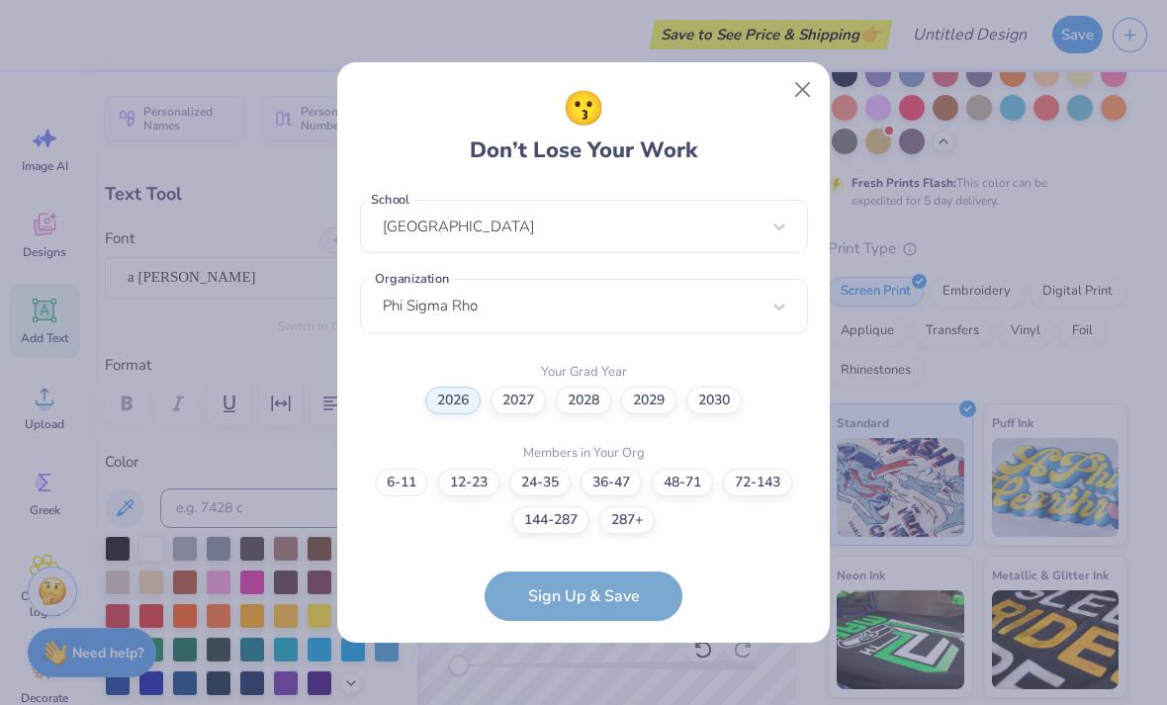
click at [411, 489] on label "6-11" at bounding box center [401, 483] width 53 height 28
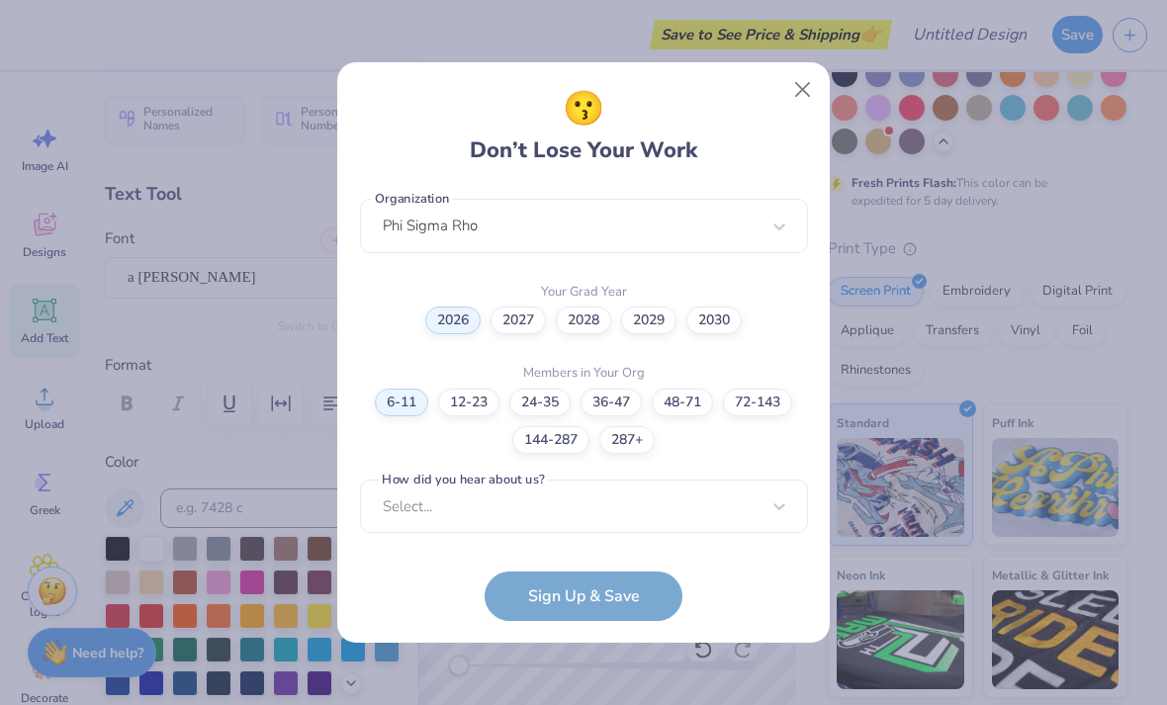
scroll to position [803, 0]
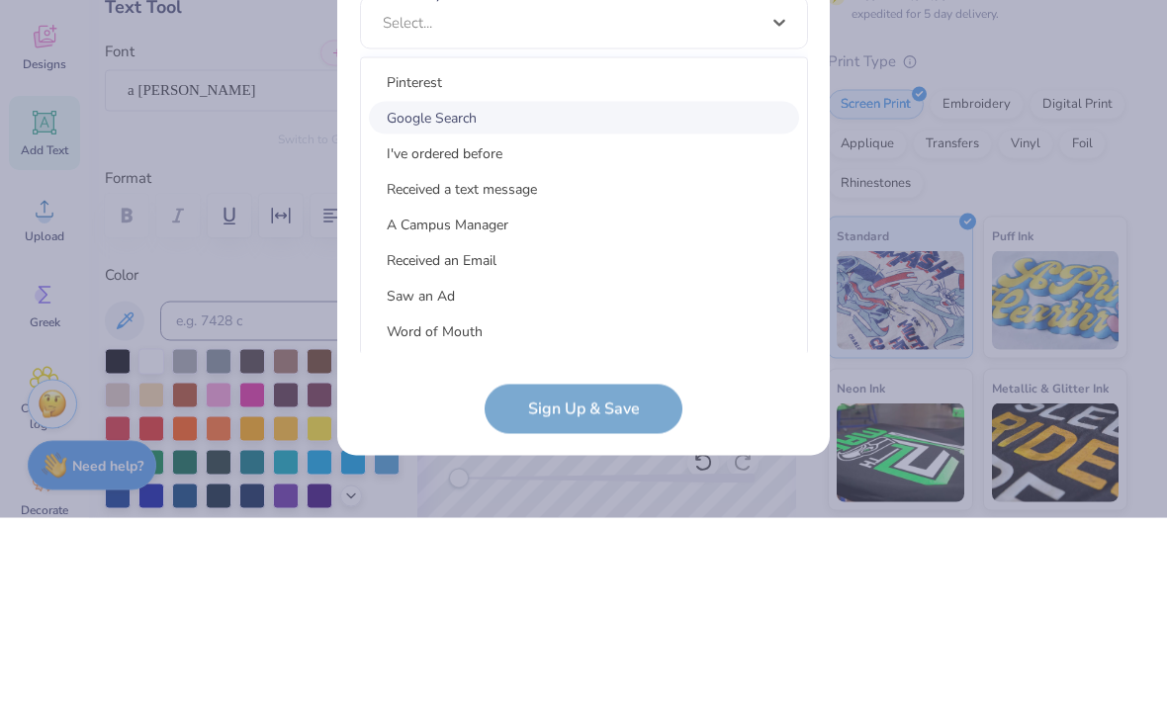
click at [535, 289] on div "Google Search" at bounding box center [584, 305] width 430 height 33
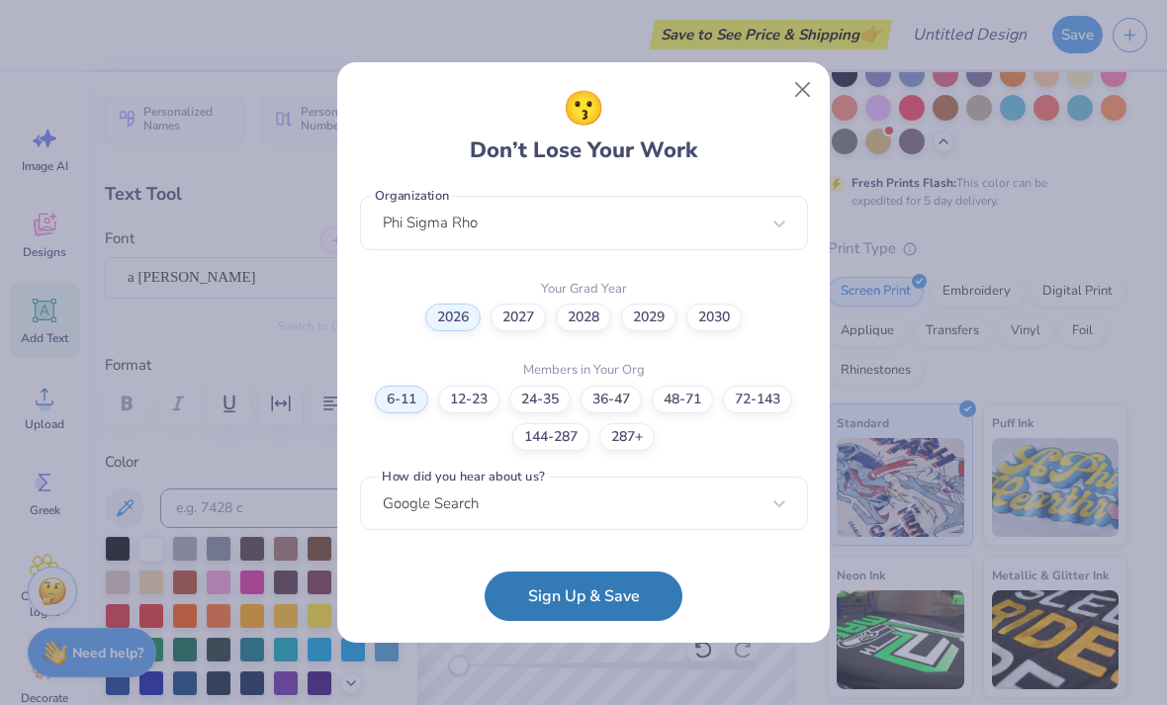
scroll to position [506, 0]
click at [639, 605] on button "Sign Up & Save" at bounding box center [583, 595] width 198 height 49
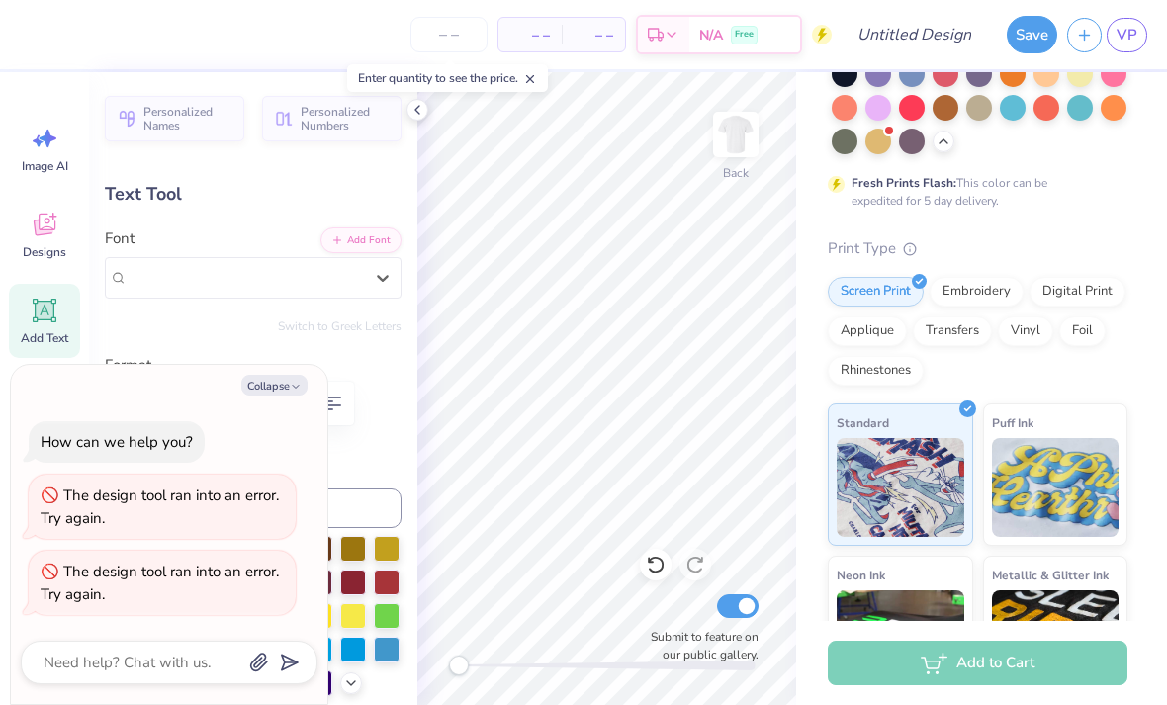
click at [293, 393] on icon "button" at bounding box center [296, 387] width 12 height 12
type textarea "x"
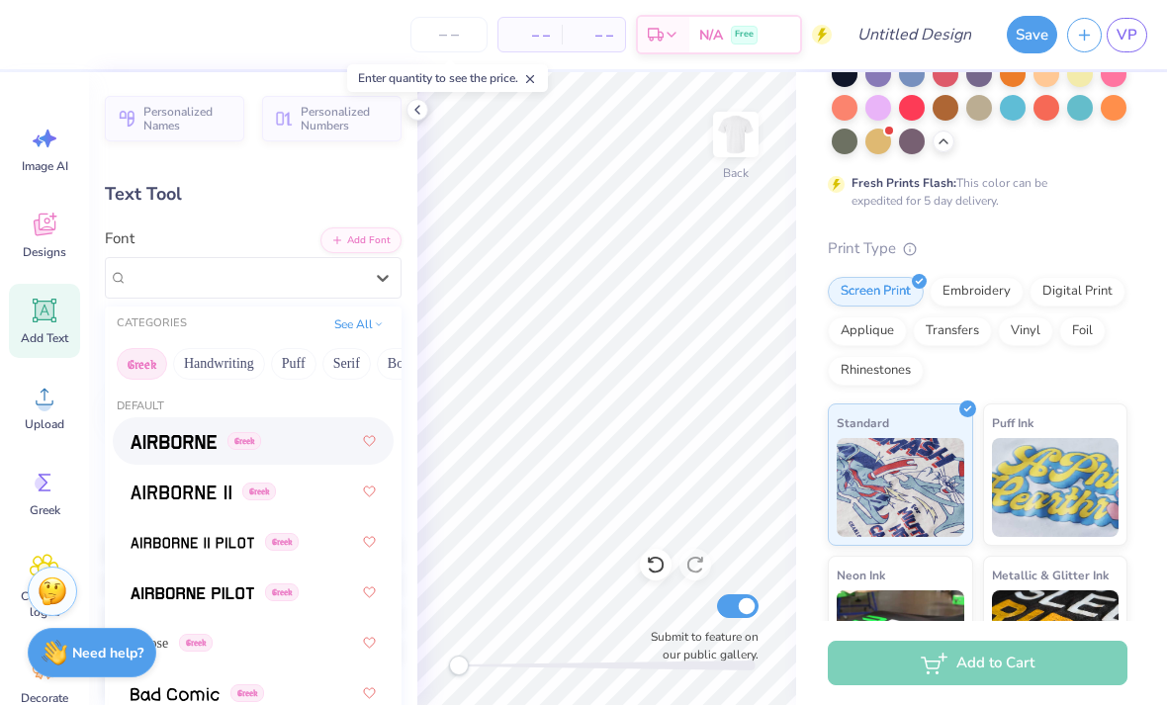
click at [205, 361] on button "Handwriting" at bounding box center [219, 364] width 92 height 32
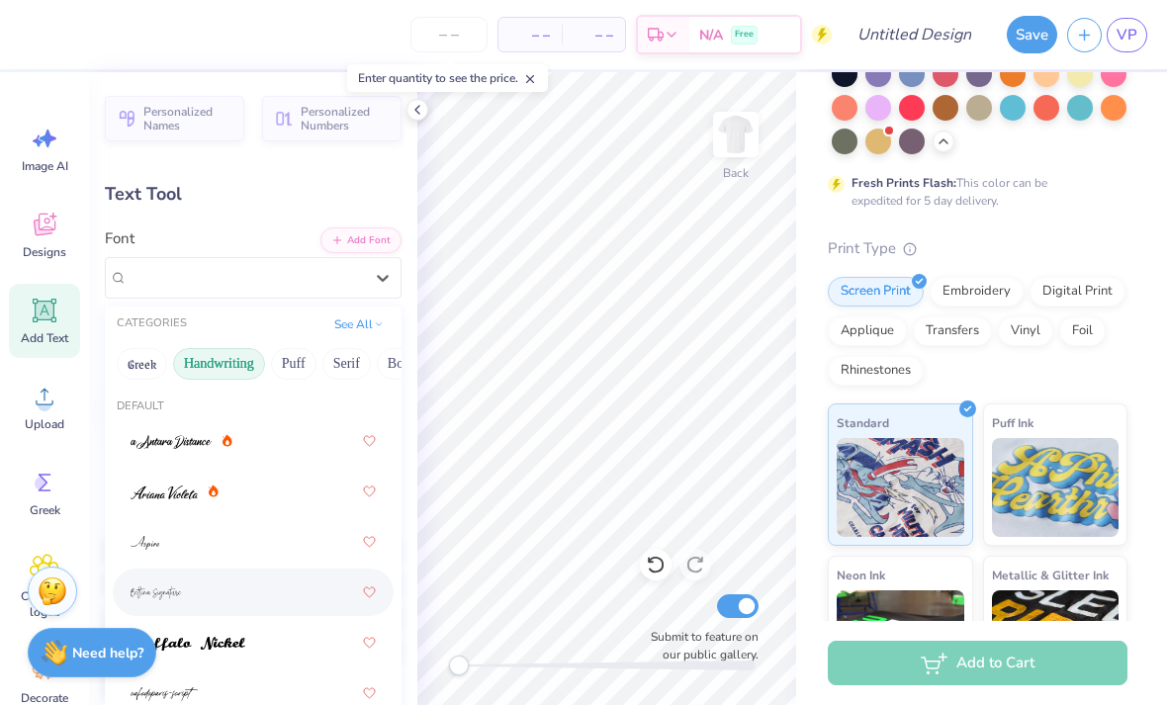
click at [154, 587] on img at bounding box center [156, 593] width 51 height 14
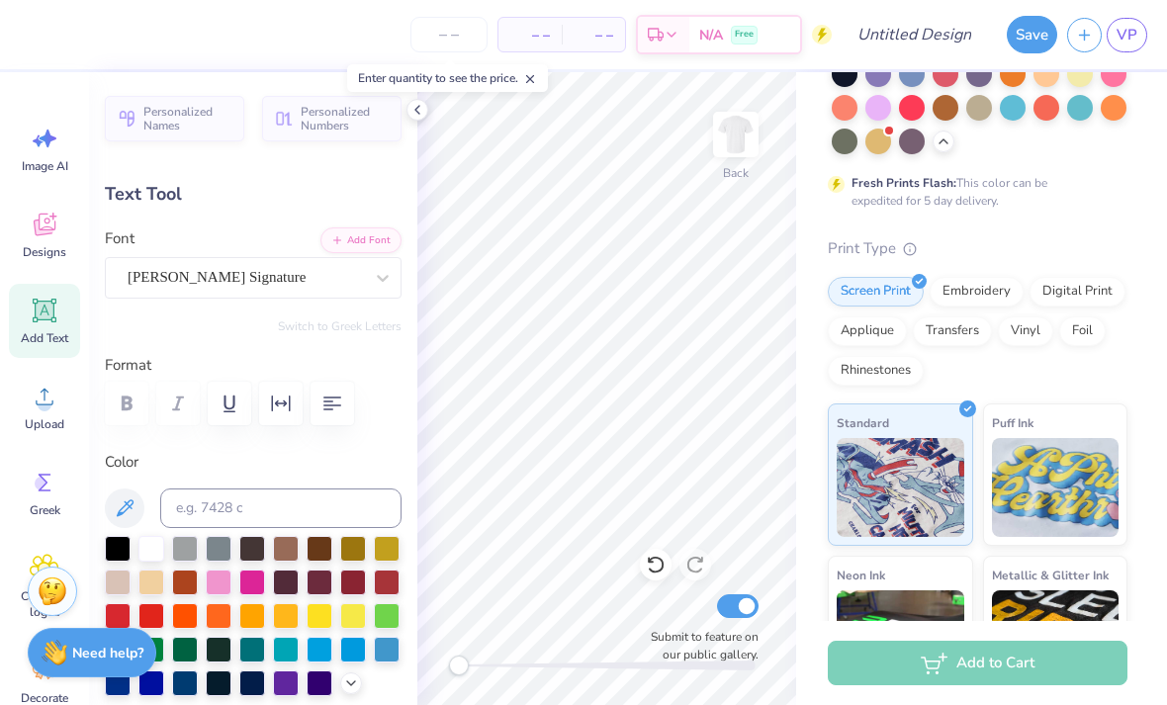
type input "5.20"
type input "1.40"
type input "16.71"
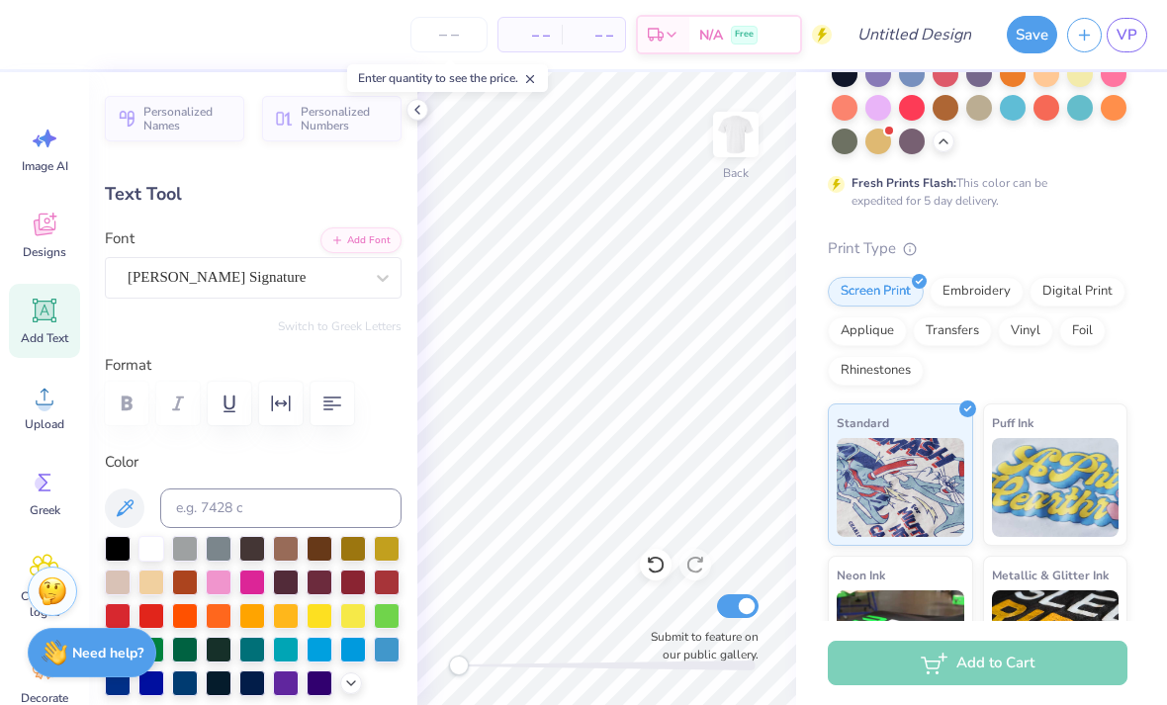
type textarea "established 19. 84"
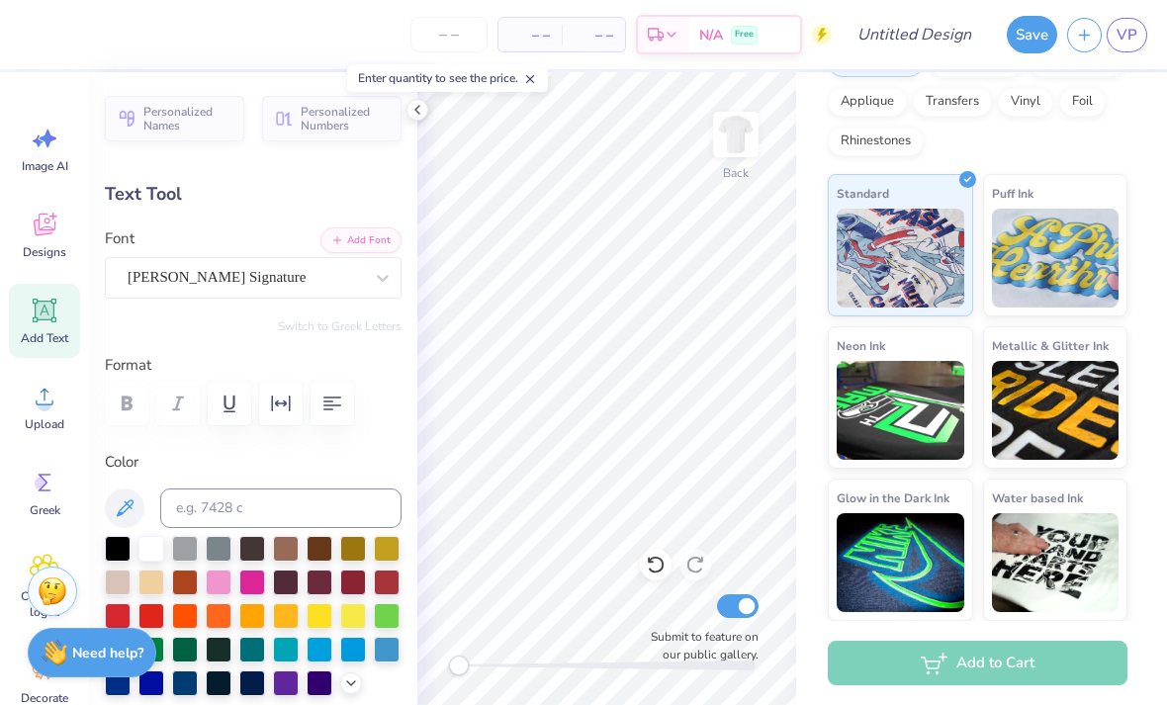
scroll to position [522, 0]
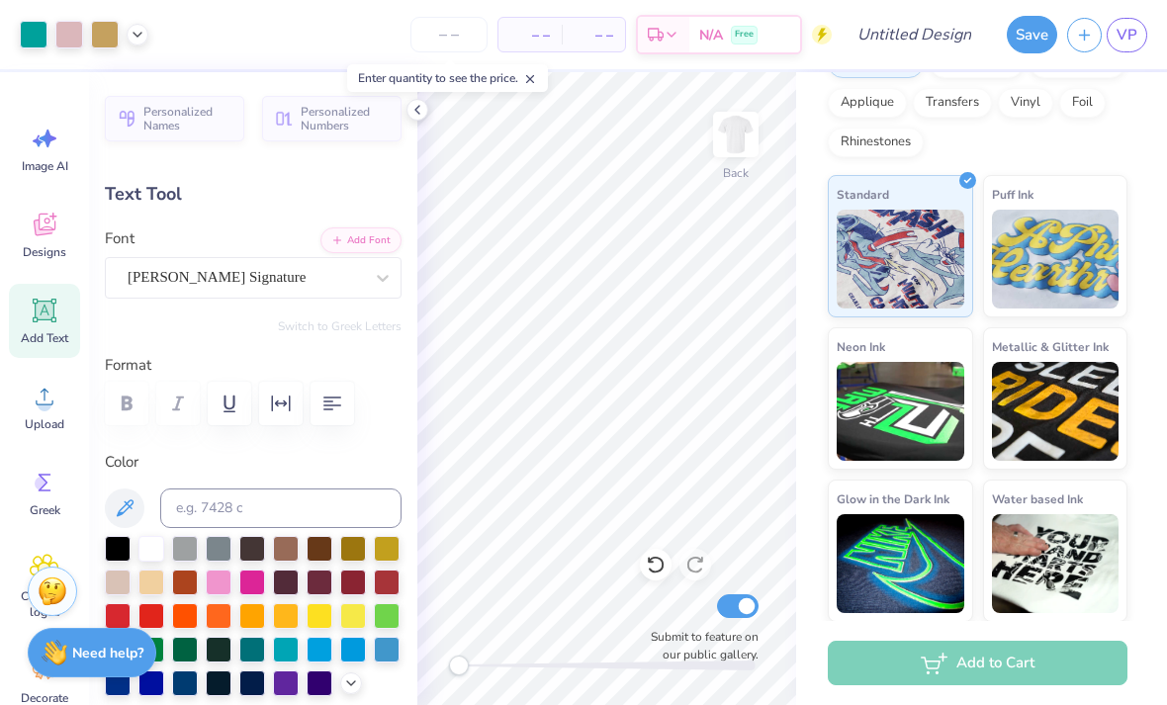
type input "5.99"
type textarea "established 1984"
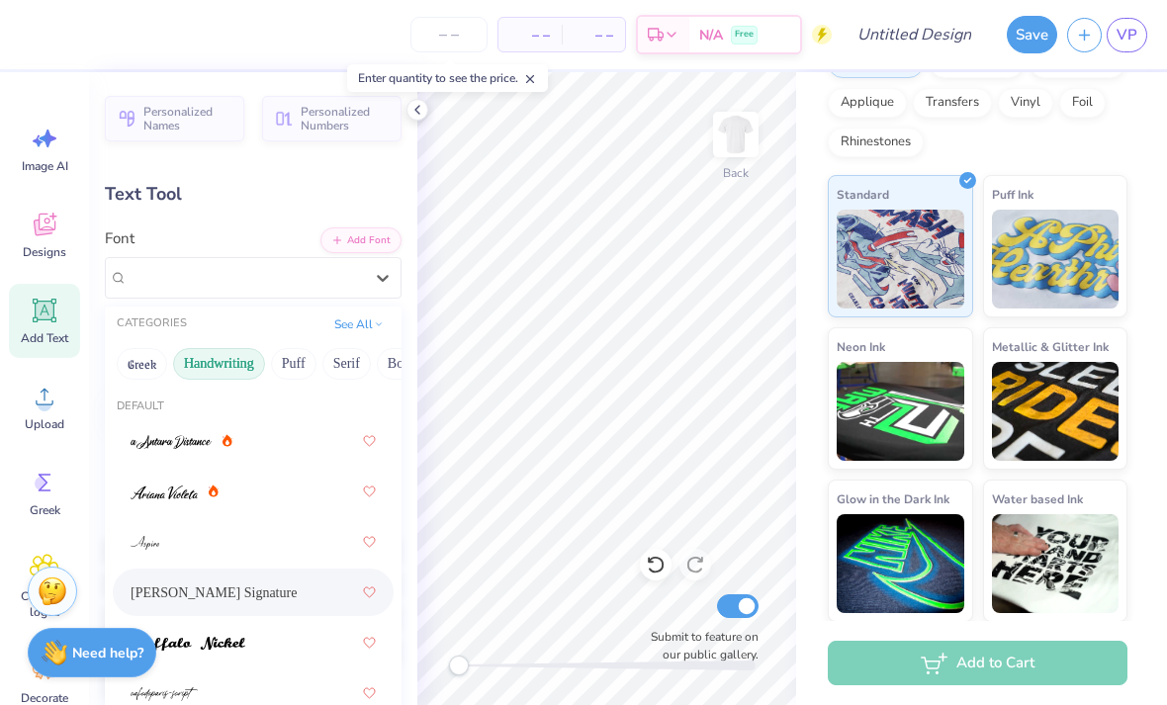
scroll to position [8, 0]
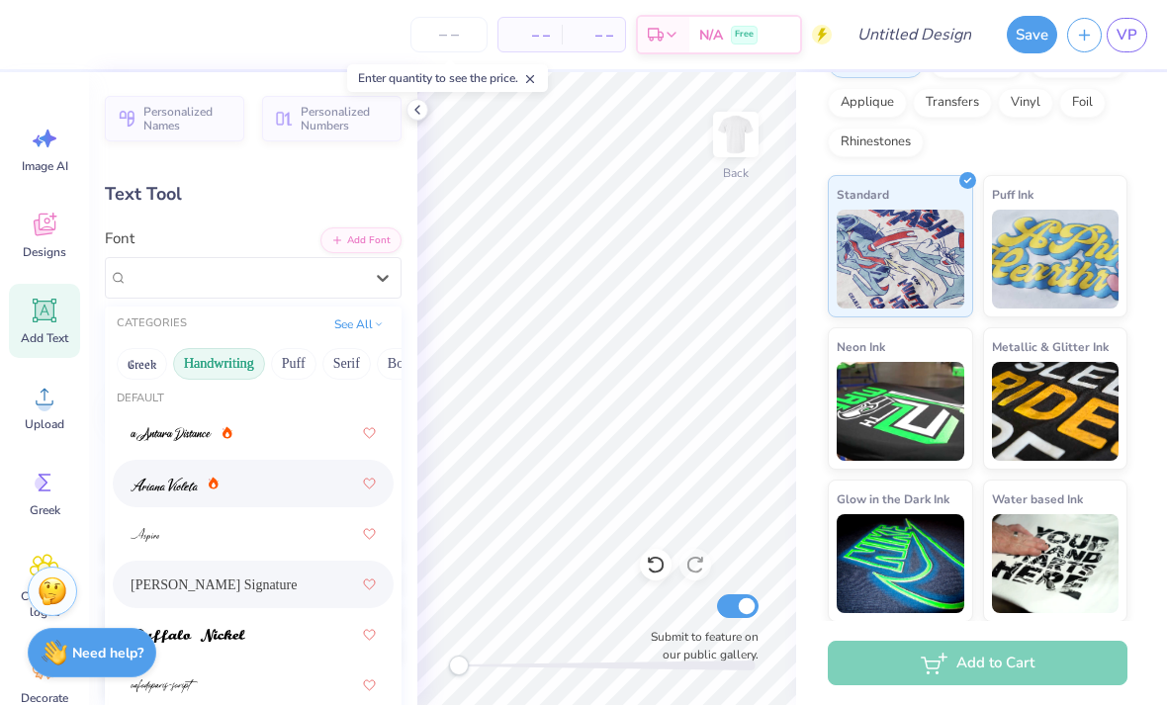
click at [163, 482] on img at bounding box center [164, 485] width 67 height 14
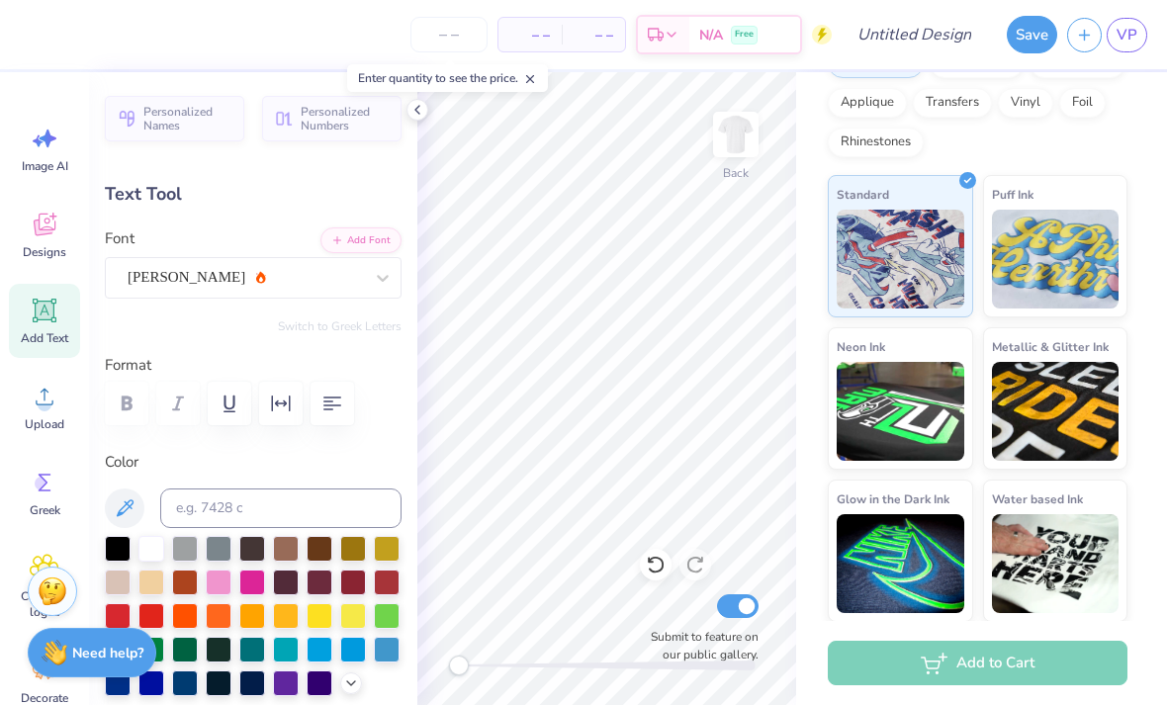
type input "4.94"
type input "0.70"
type input "17.10"
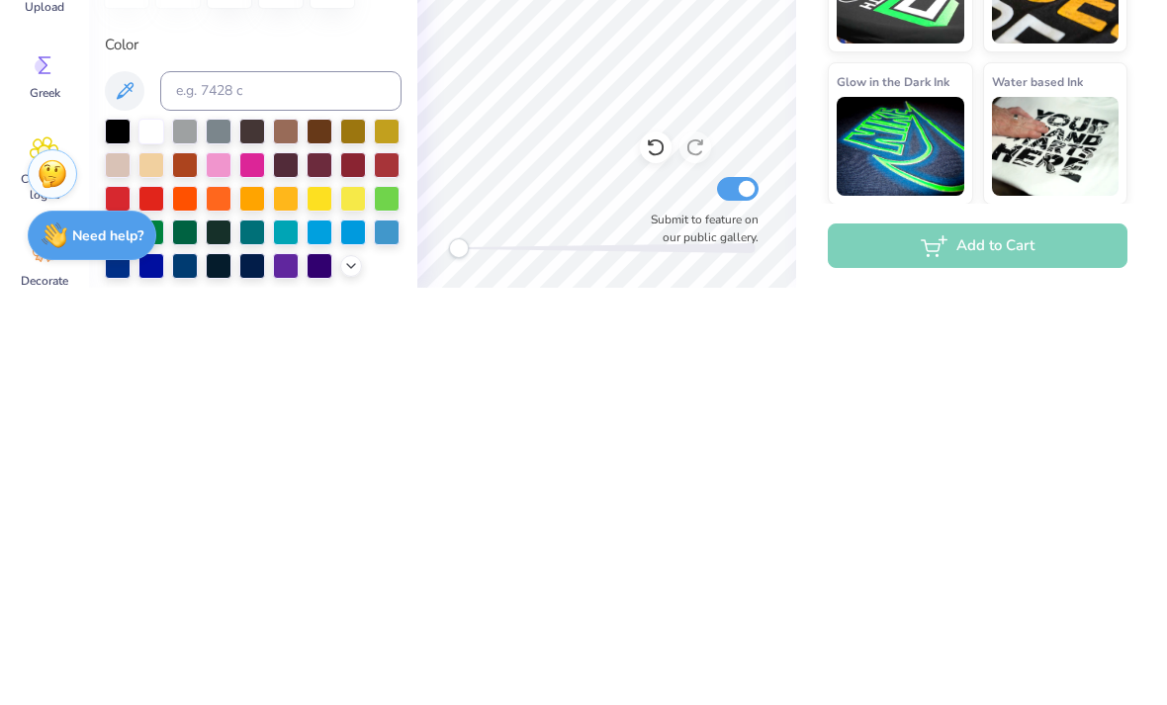
scroll to position [508, 0]
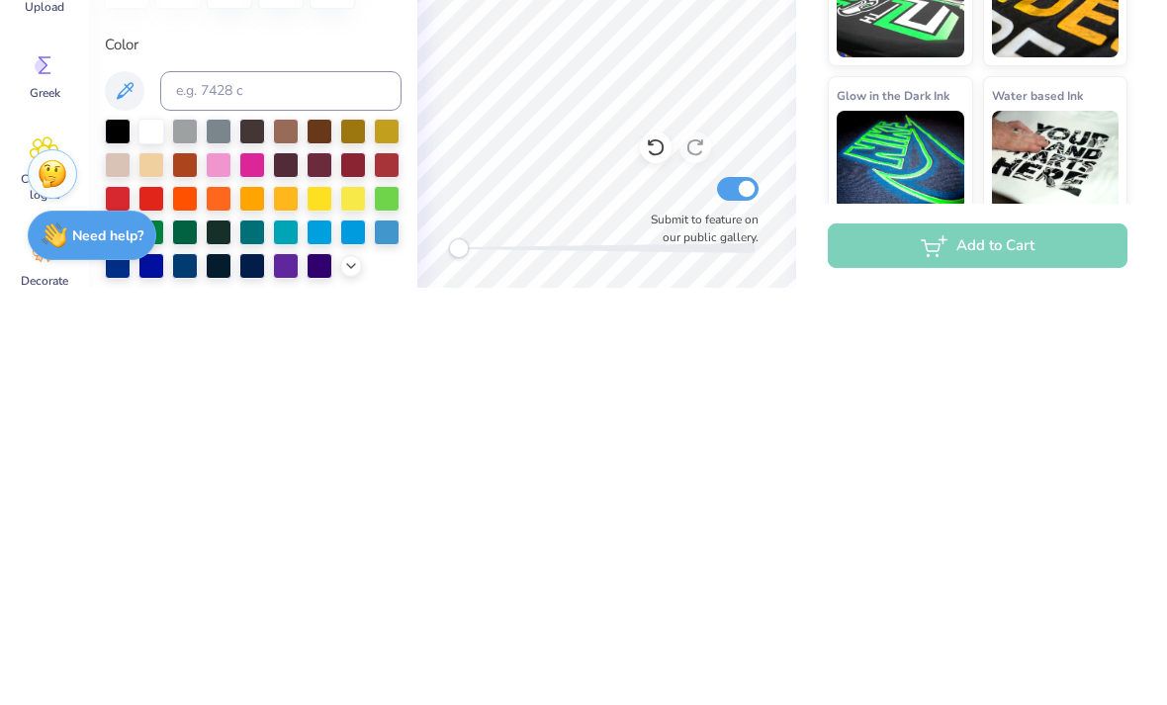
type textarea "established 1984"
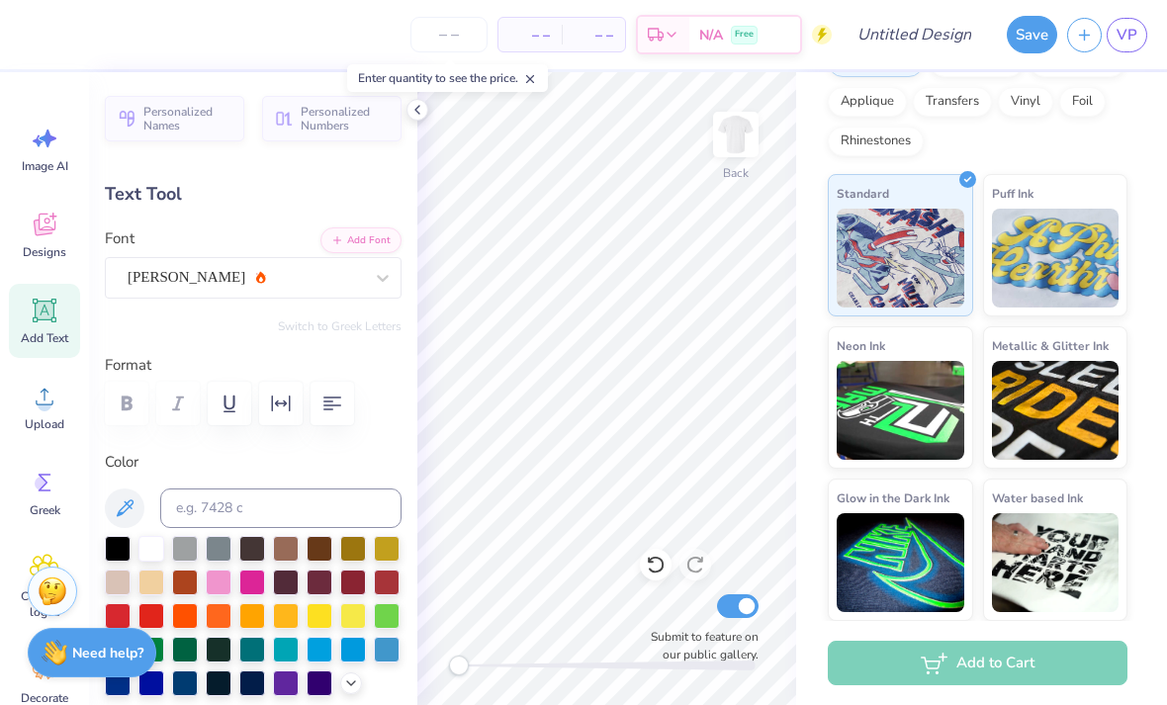
scroll to position [522, 0]
